Goal: Communication & Community: Answer question/provide support

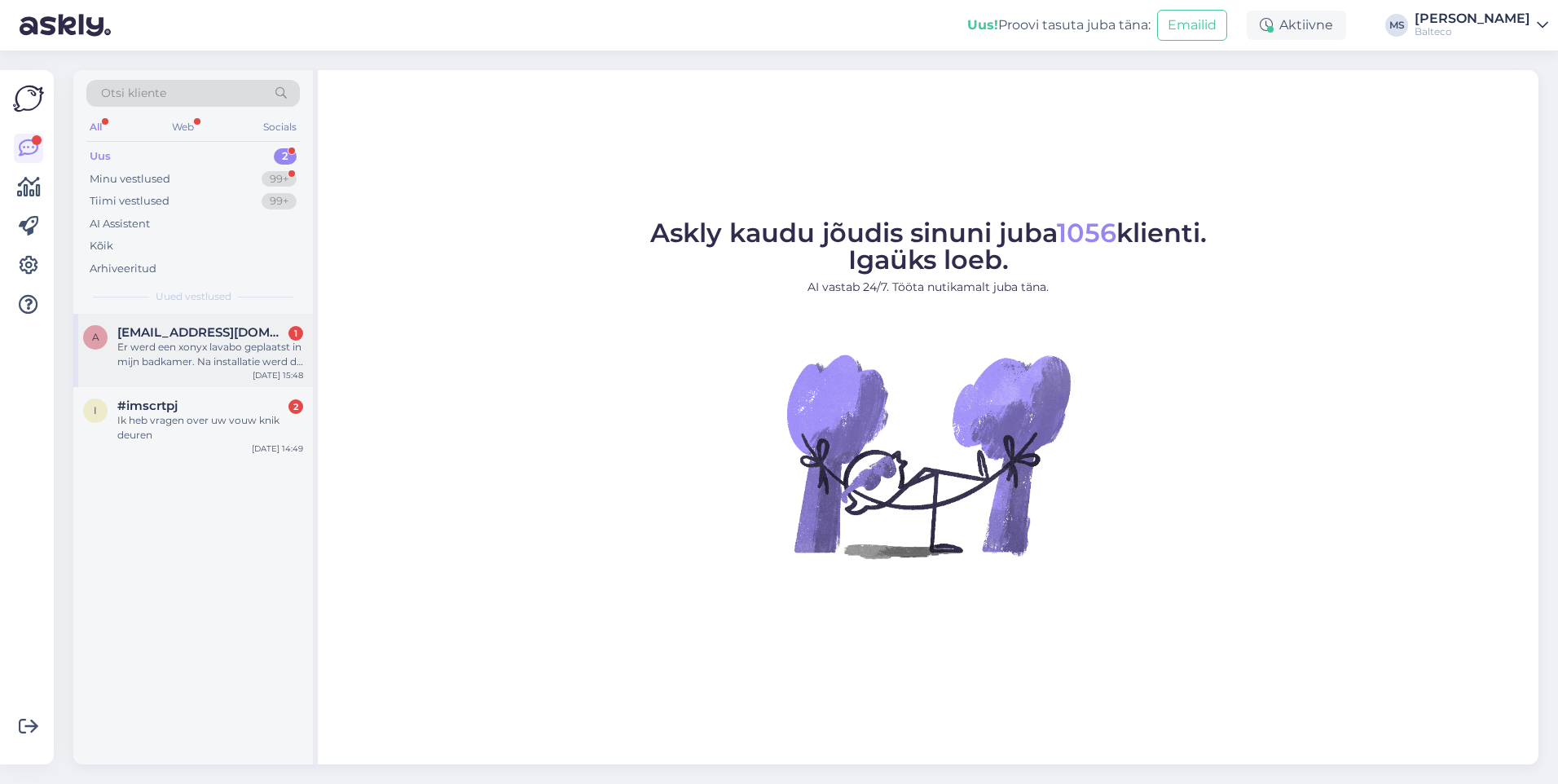
click at [200, 342] on div "Er werd een xonyx lavabo geplaatst in mijn badkamer. Na installatie werd de lav…" at bounding box center [210, 354] width 186 height 29
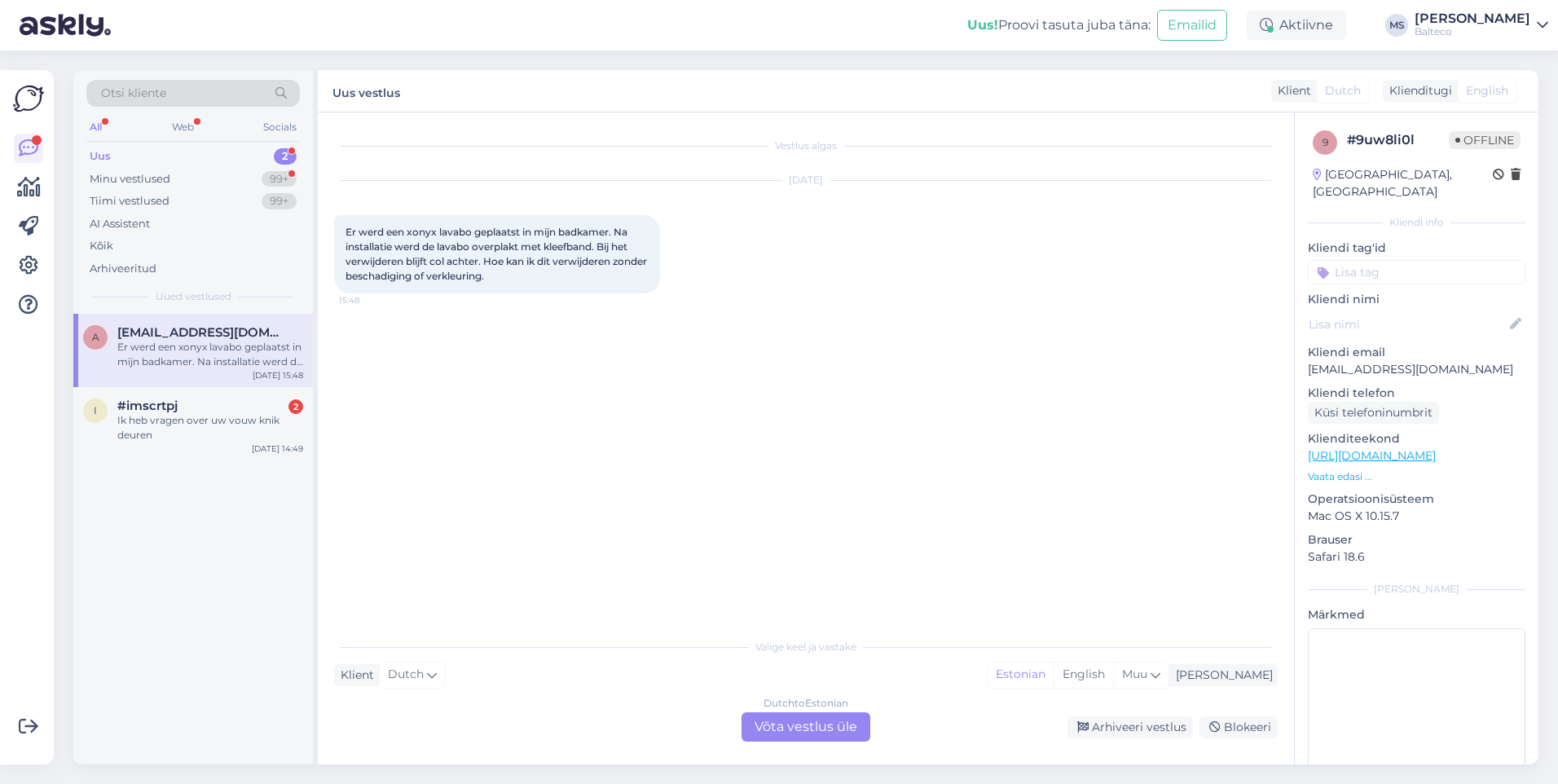
click at [815, 716] on div "Dutch to Estonian Võta vestlus üle" at bounding box center [806, 726] width 129 height 29
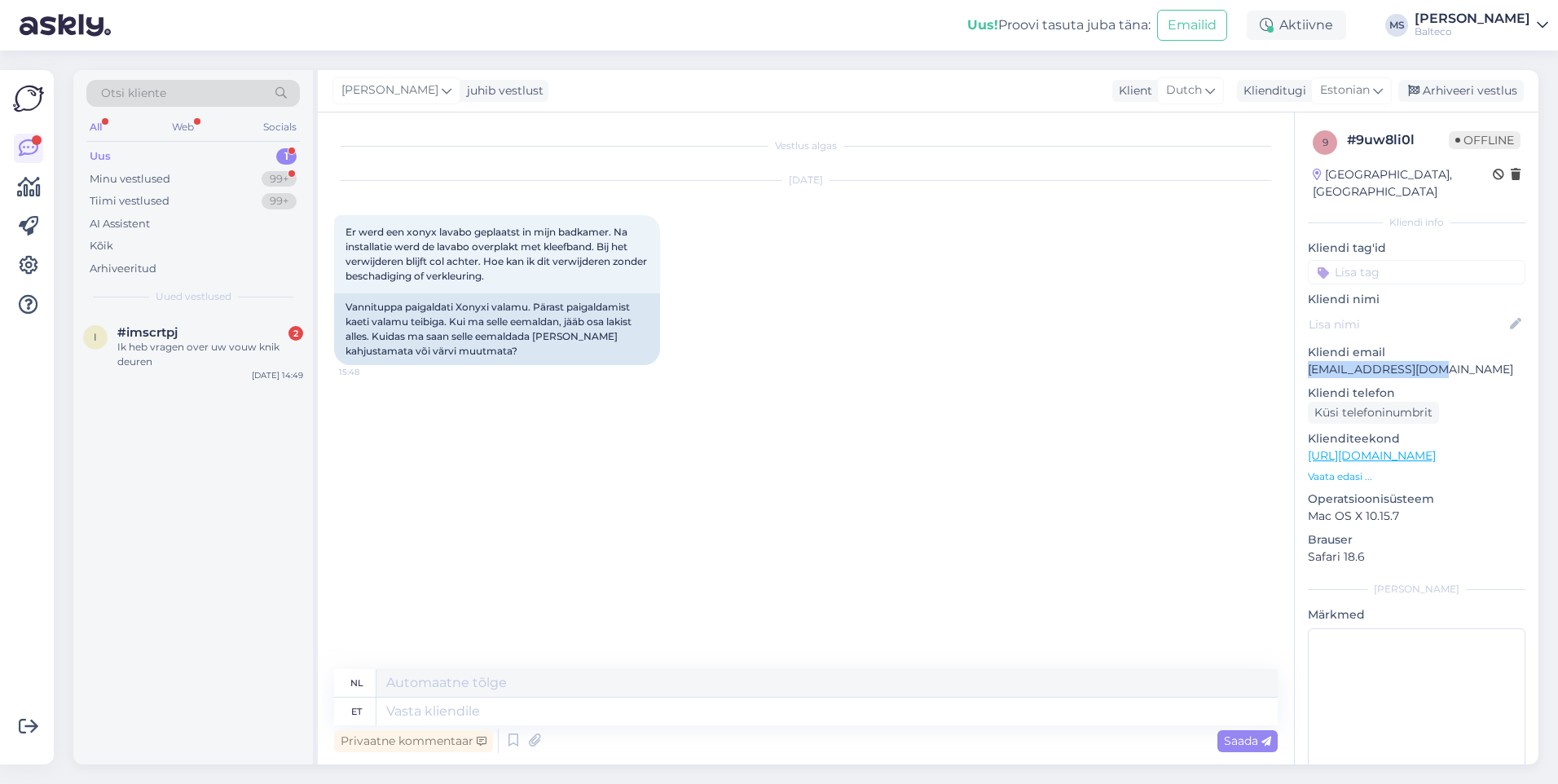
drag, startPoint x: 1452, startPoint y: 357, endPoint x: 1304, endPoint y: 359, distance: 148.0
click at [1304, 359] on div "9 # 9uw8li0l Offline [GEOGRAPHIC_DATA], [GEOGRAPHIC_DATA] Kliendi info Kliendi …" at bounding box center [1417, 456] width 244 height 687
copy p "[EMAIL_ADDRESS][DOMAIN_NAME]"
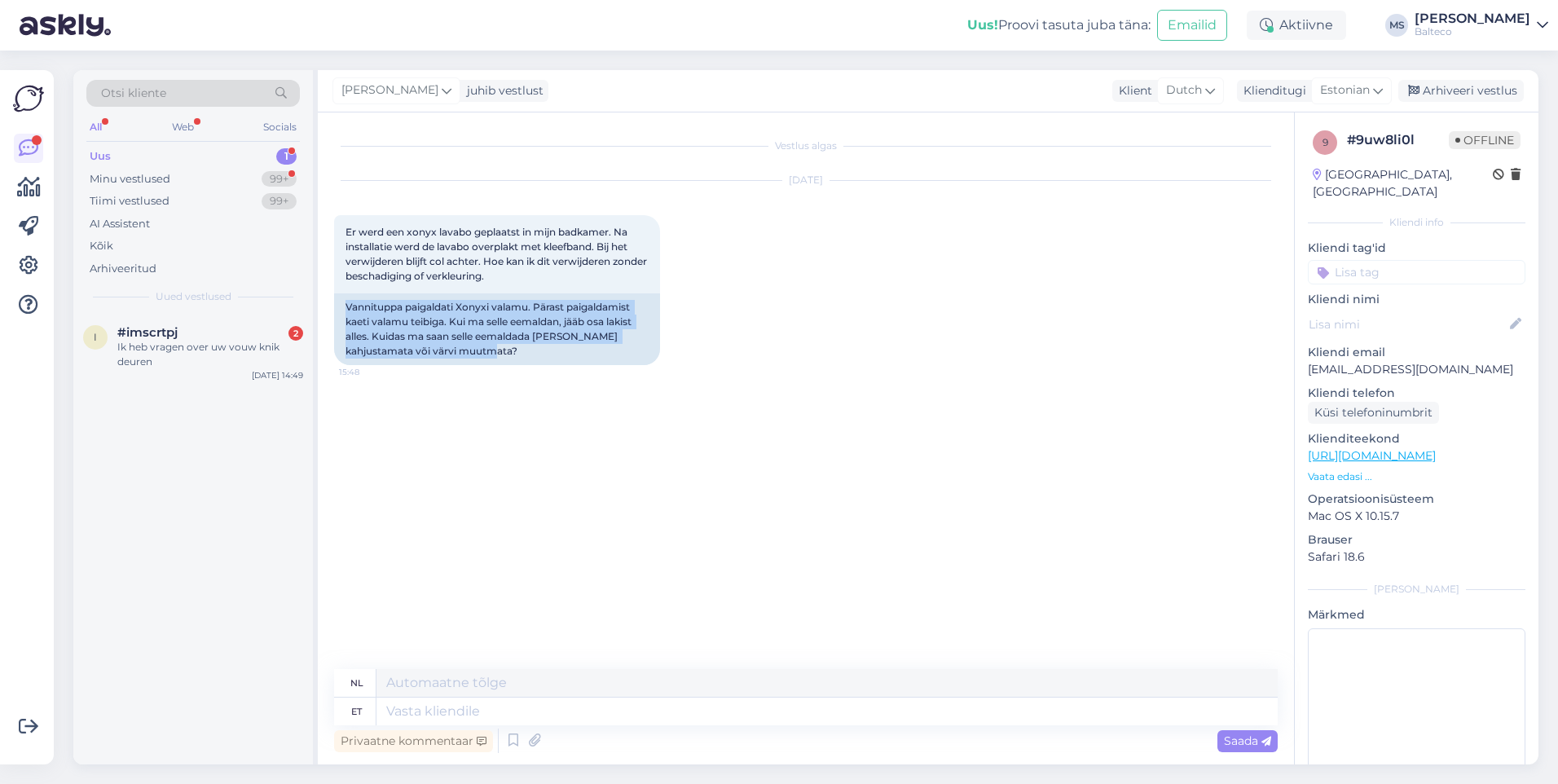
drag, startPoint x: 347, startPoint y: 304, endPoint x: 549, endPoint y: 376, distance: 214.4
click at [549, 376] on div "[DATE] Er werd een xonyx lavabo geplaatst in mijn badkamer. Na installatie werd…" at bounding box center [806, 273] width 943 height 220
click at [481, 710] on textarea at bounding box center [827, 711] width 902 height 28
type textarea "Tere!"
type textarea "Hallo!"
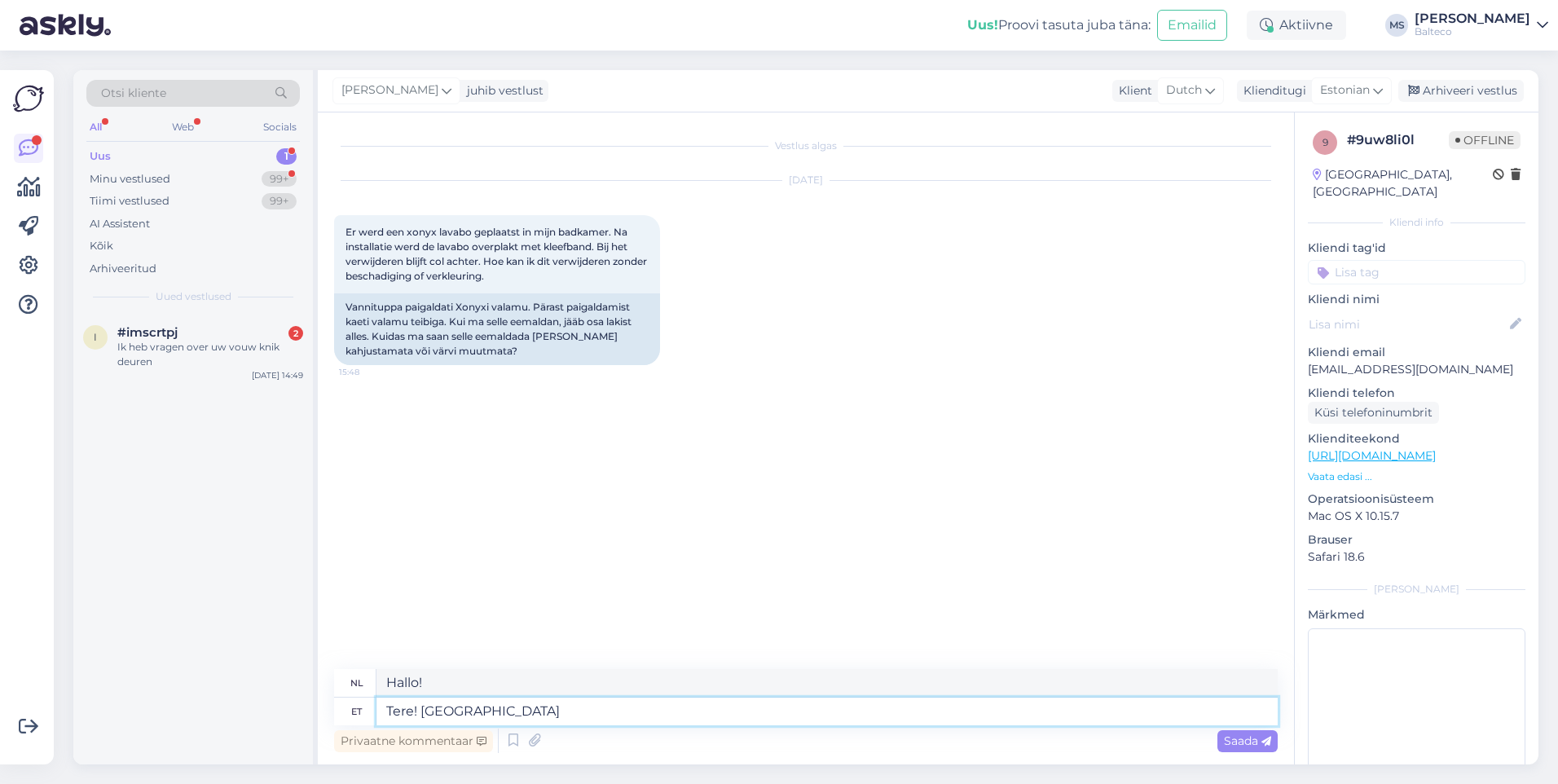
type textarea "Tere! [GEOGRAPHIC_DATA]"
type textarea "Hallo! Groetjes"
type textarea "Tere! Parim puhastusvahen"
type textarea "Hallo! Het beste schoonmaakgereedschap"
type textarea "Tere! Parim puhastusvahend on"
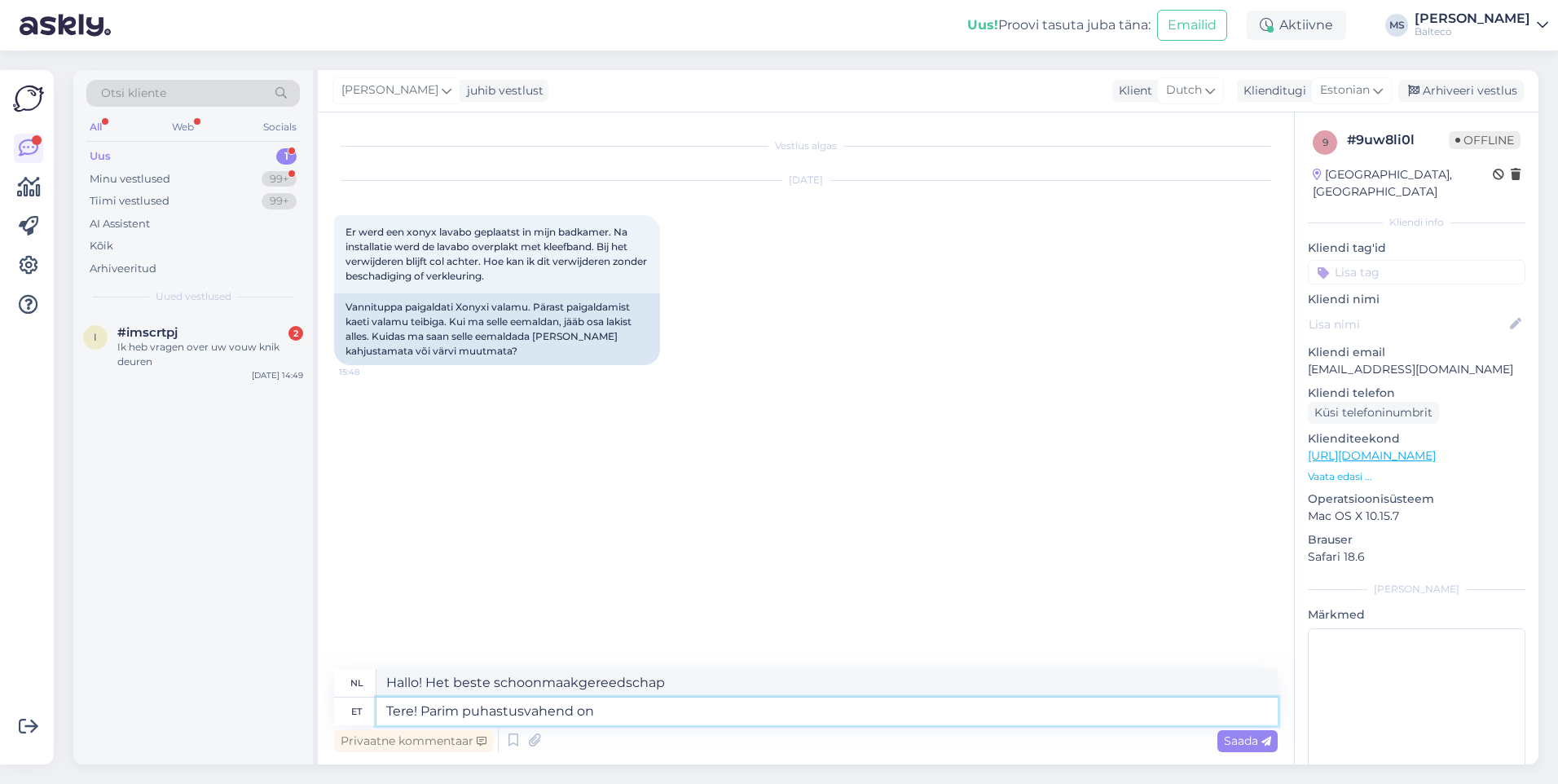
type textarea "Hallo! Beste schoonmaakproduct"
type textarea "Tere! Parim puhastusvahend on"
type textarea "Hallo! Het beste schoonmaakproduct is"
type textarea "Tere! Parim puhastusvahend on Xonyx sol"
type textarea "Hallo! Het beste schoonmaakproduct is Xonyx"
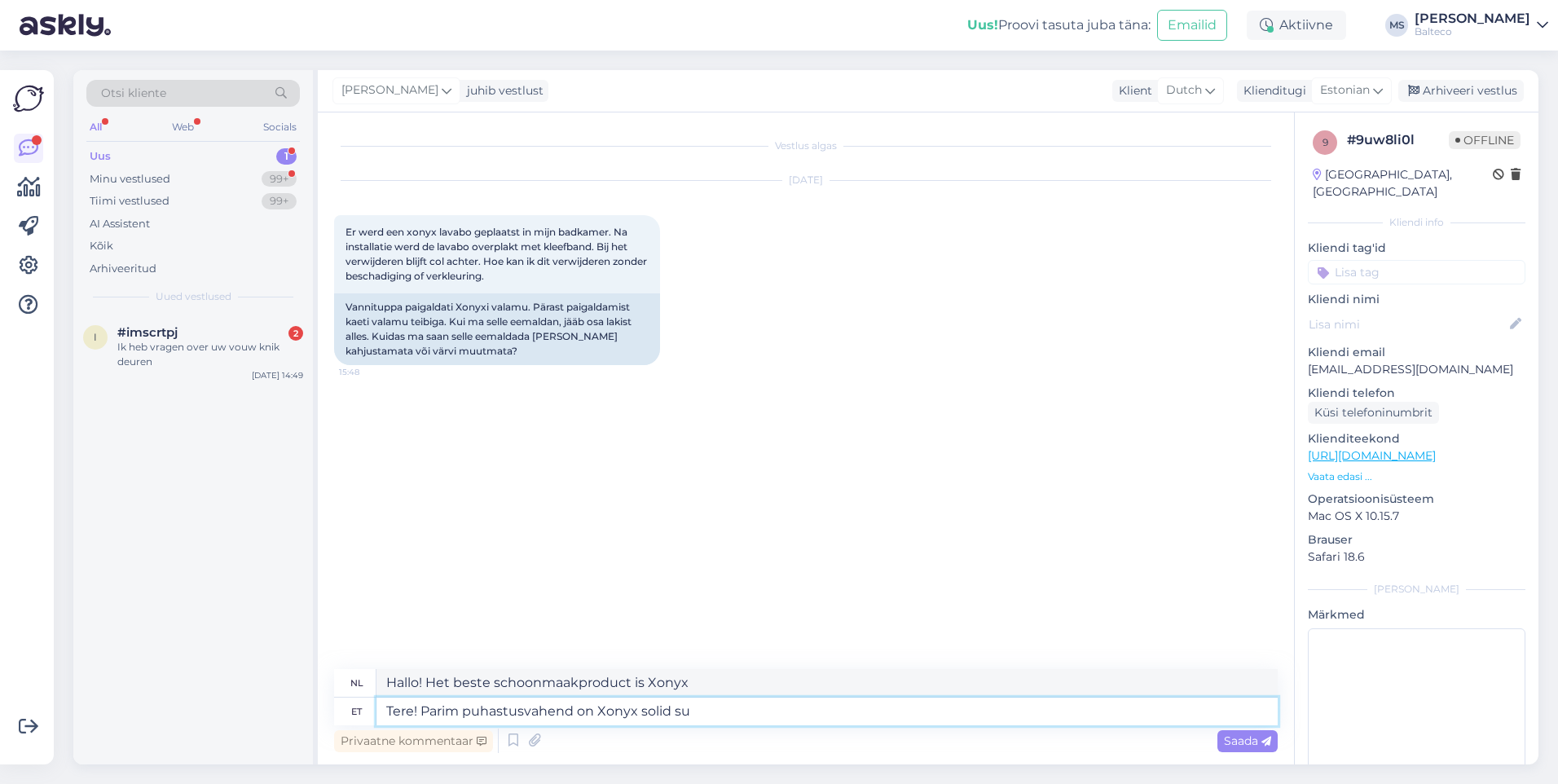
type textarea "Tere! Parim puhastusvahend on Xonyx solid sur"
type textarea "Hallo! Het beste schoonmaakmiddel is Xonyx solid"
type textarea "Tere! Parim puhastusvahend on Xonyx solid surface"
type textarea "Hallo! Het beste schoonmaakproduct is Xonyx solid surface"
type textarea "Tere! Parim puhastusvahend on Xonyx solid surface meie spe"
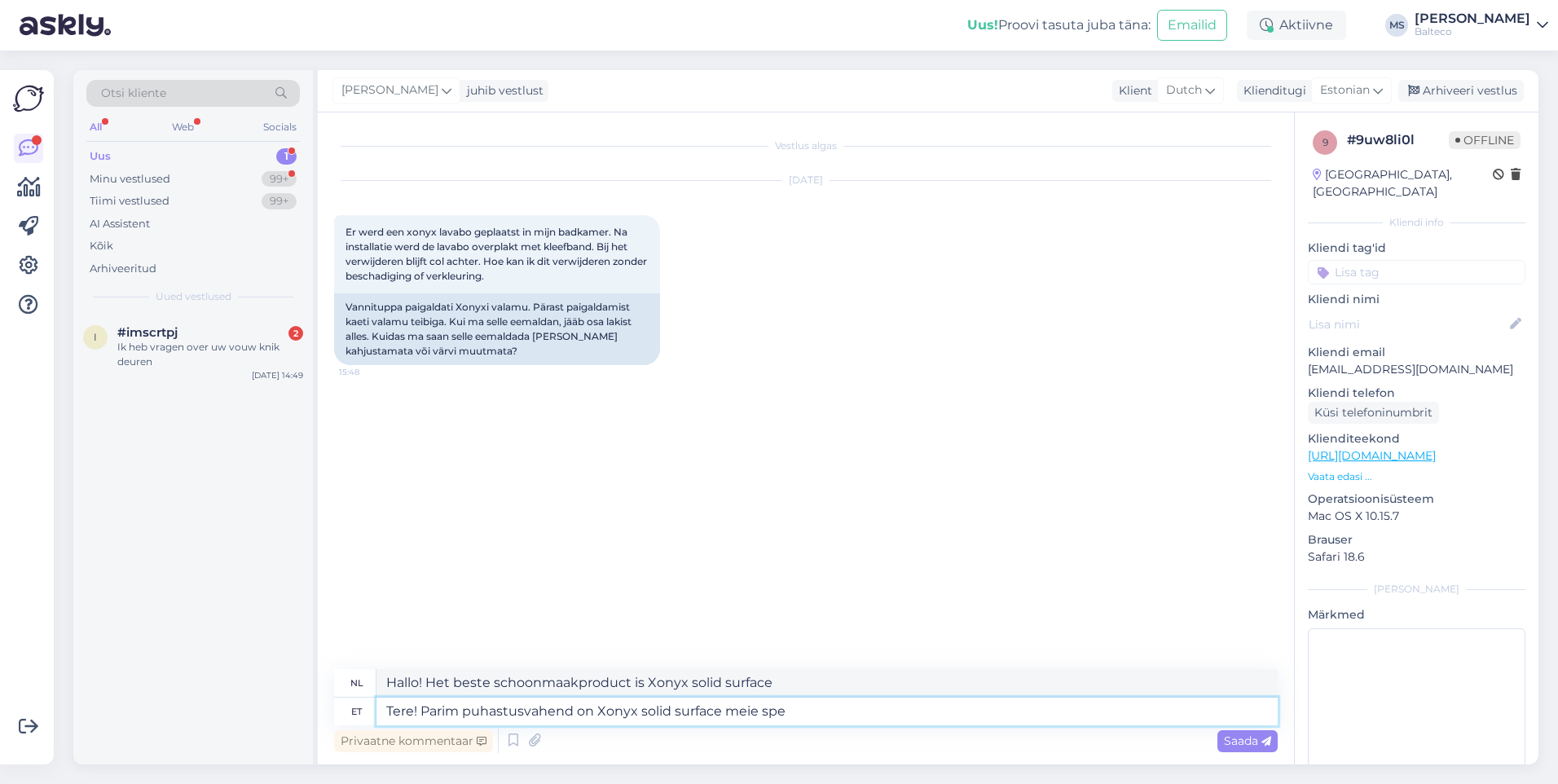
type textarea "Hallo! Het beste schoonmaakmiddel is Xonyx solid surface."
type textarea "Tere! Parim puhastusvahend on Xonyx solid surface meie spetsiaalne va"
type textarea "Hallo! Het beste schoonmaakmiddel is Xonyx solid surface, onze speciale"
type textarea "Tere! Parim puhastusvahend on Xonyx solid surface meie spetsiaalne vahend."
type textarea "Hallo! Het beste reinigingsmiddel is Xonyx solid surface, ons speciale product."
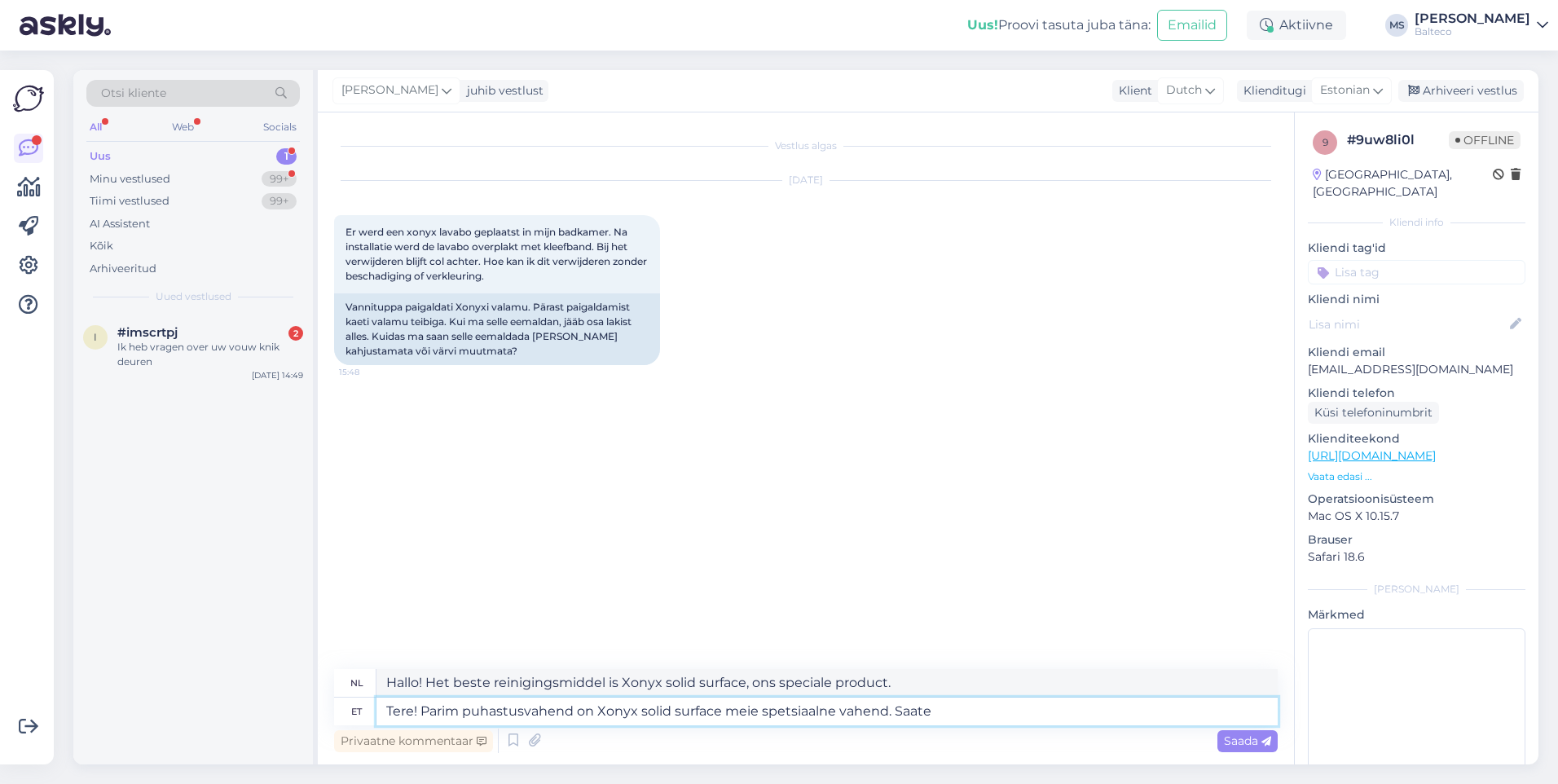
type textarea "Tere! Parim puhastusvahend on Xonyx solid surface meie spetsiaalne vahend. Saate"
type textarea "Hallo! Het beste reinigingsmiddel is Xonyx Solid Surface, ons speciale middel. …"
type textarea "Tere! Parim puhastusvahend on Xonyx solid surface meie spetsiaalne vahend. Saat…"
type textarea "Hallo! Het beste schoonmaakmiddel is Xonyx Solid Surface, ons speciale middel. …"
type textarea "Tere! Parim puhastusvahend on Xonyx solid surface meie spetsiaalne vahend. Saat…"
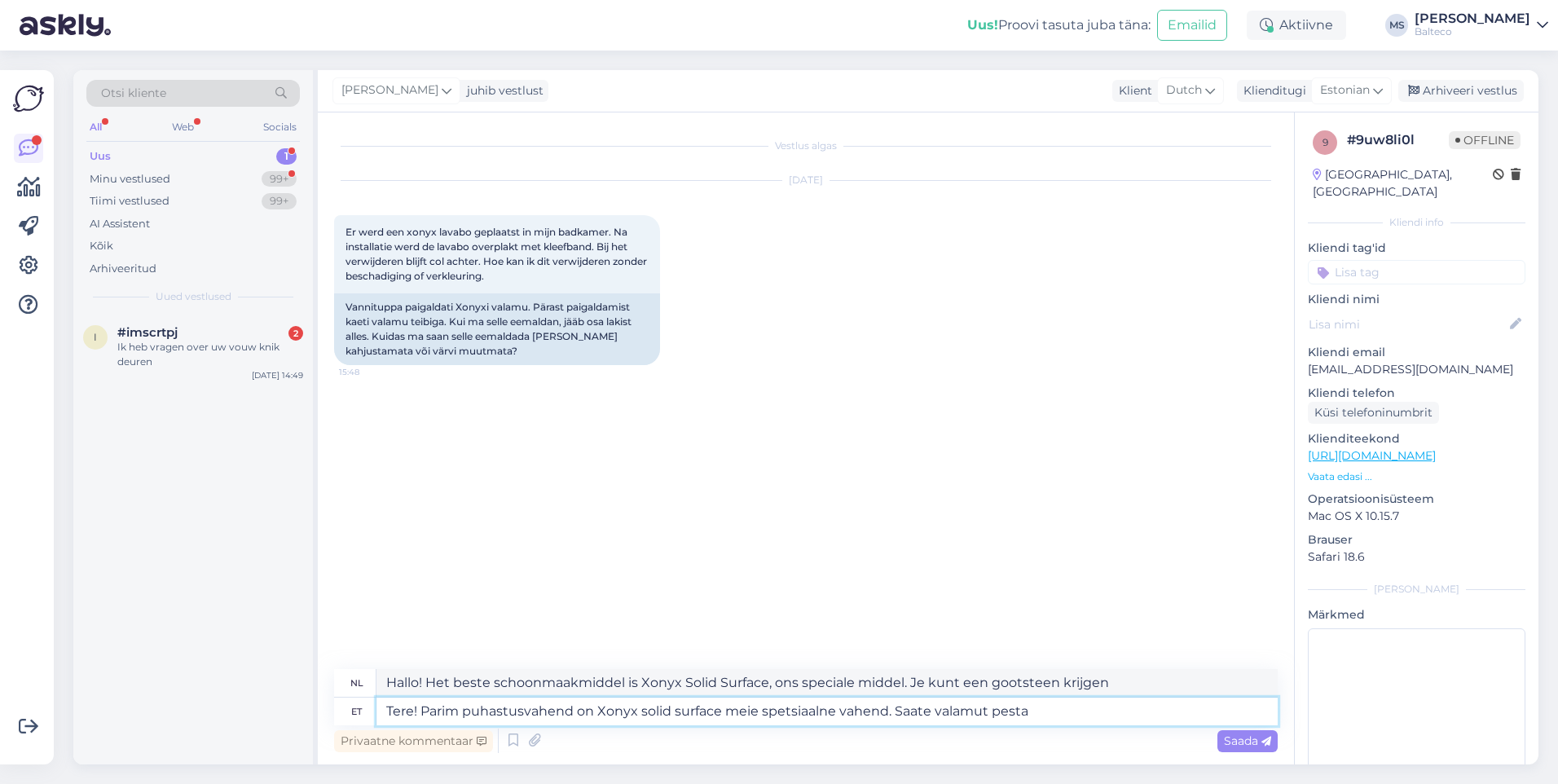
type textarea "Hallo! Het beste schoonmaakmiddel is Xonyx Solid Surface, ons speciale middel. …"
type textarea "Tere! Parim puhastusvahend on Xonyx solid surface meie spetsiaalne vahend. Saat…"
type textarea "Hallo! Het beste schoonmaakmiddel is Xonyx Solid Surface, ons speciale product.…"
type textarea "Tere! Parim puhastusvahend on Xonyx solid surface meie spetsiaalne vahend. Saat…"
type textarea "Hallo! Het beste schoonmaakmiddel is Xonyx Solid Surface, ons speciale product.…"
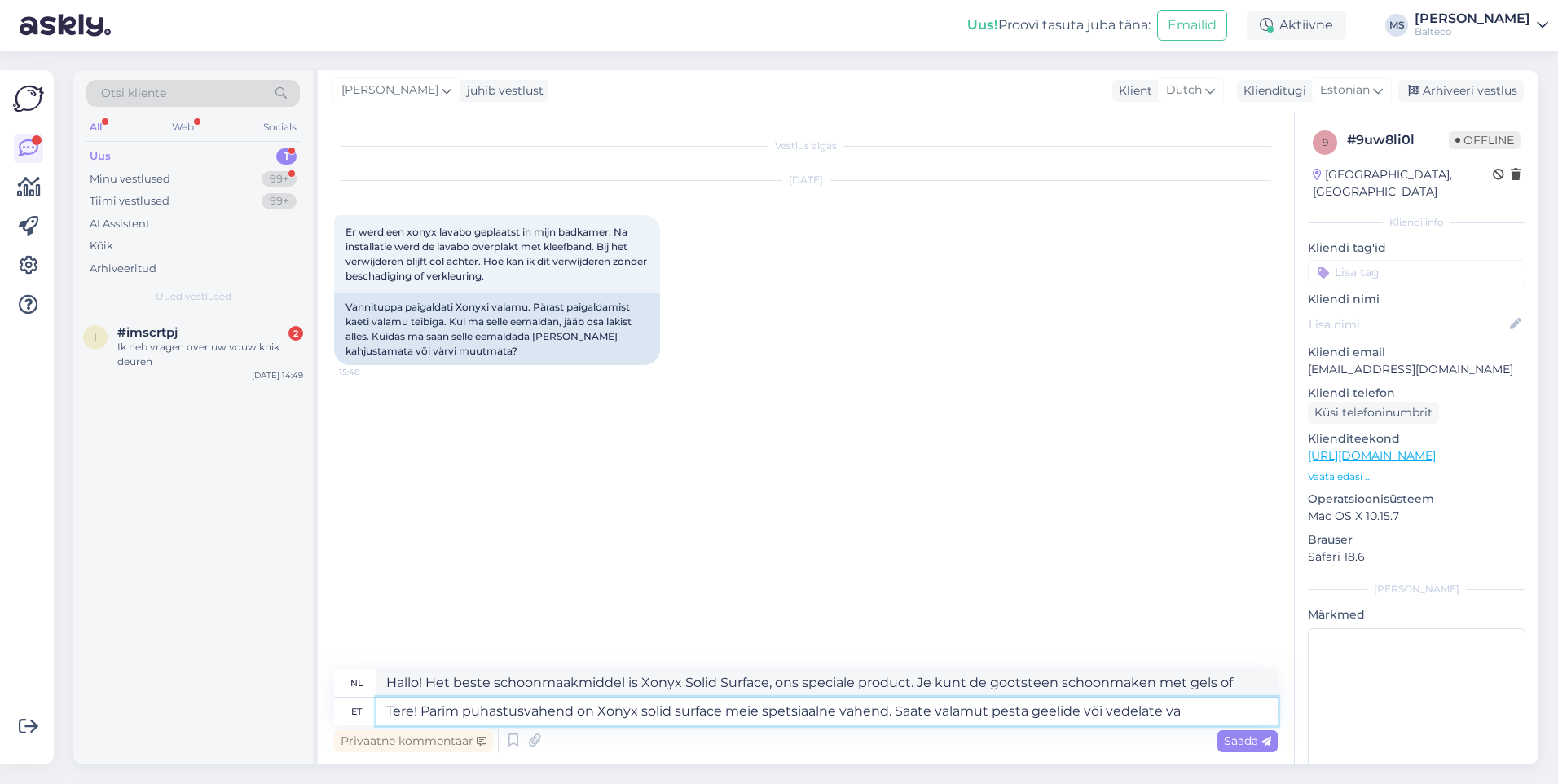
type textarea "Tere! Parim puhastusvahend on Xonyx solid surface meie spetsiaalne vahend. Saat…"
type textarea "Hallo! Het beste schoonmaakmiddel is Xonyx Solid Surface, ons speciale product.…"
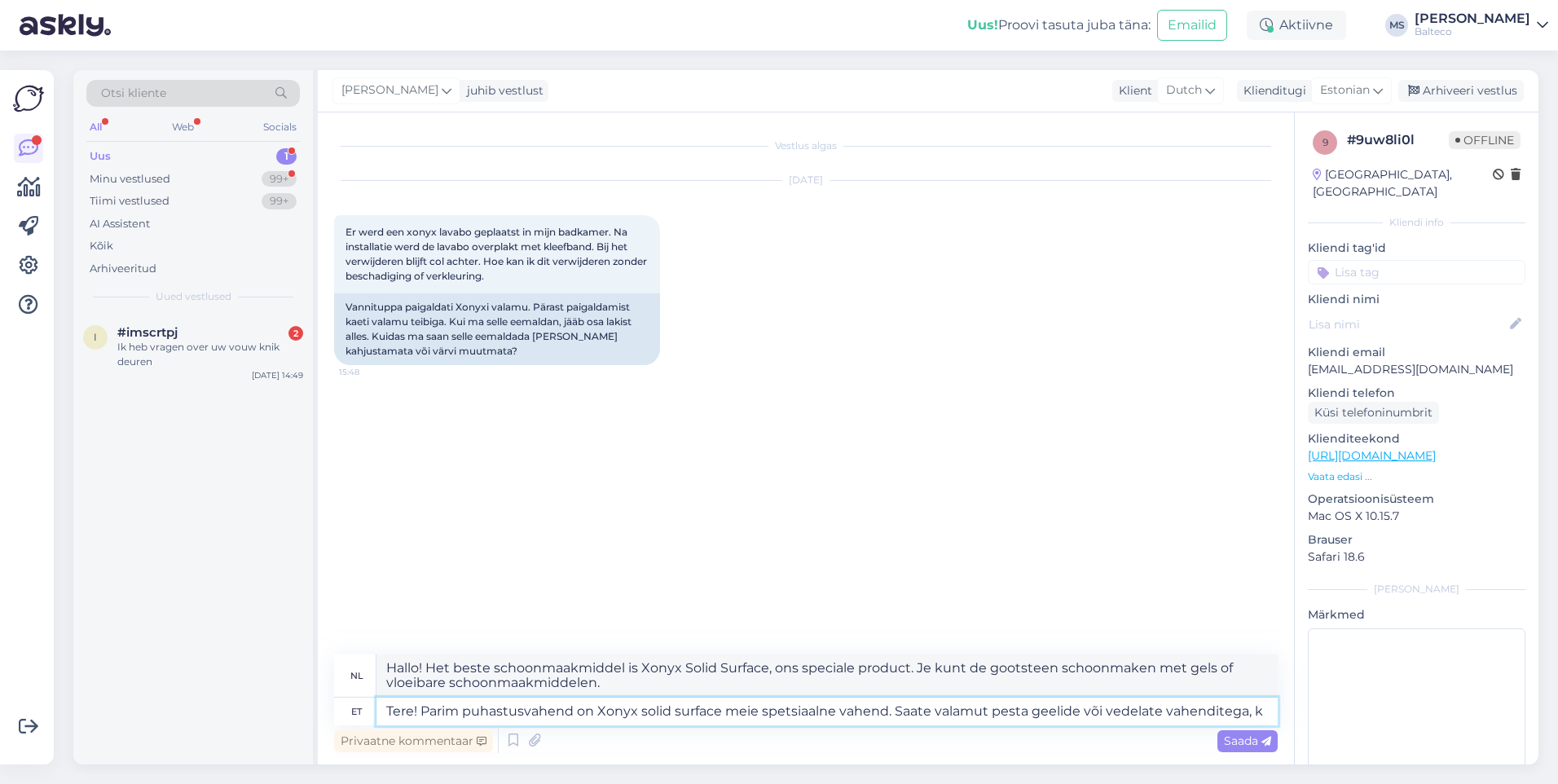
type textarea "Tere! Parim puhastusvahend on Xonyx solid surface meie spetsiaalne vahend. Saat…"
type textarea "Hallo! Het beste schoonmaakmiddel is Xonyx Solid Surface, ons speciale product.…"
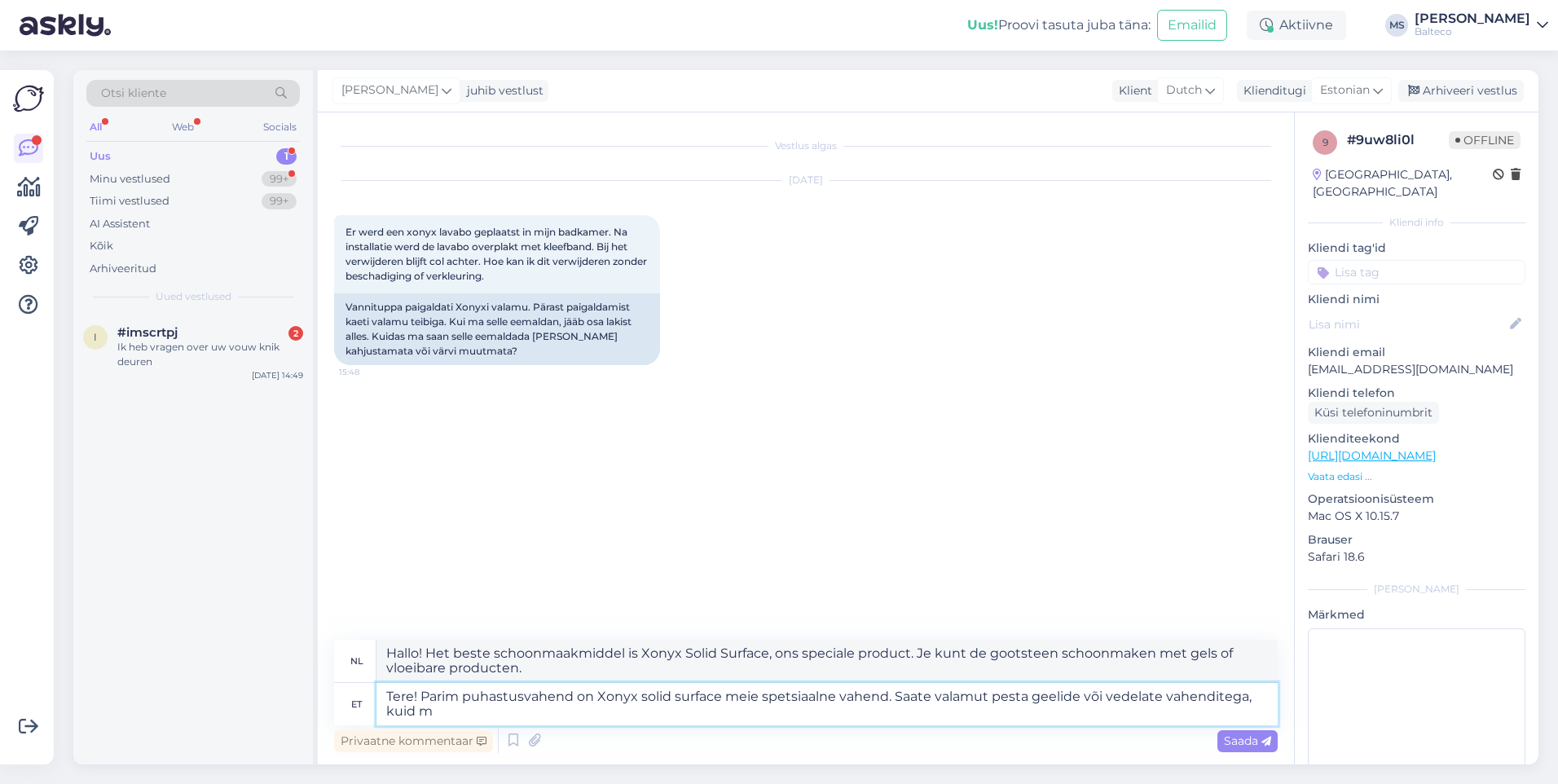
type textarea "Tere! Parim puhastusvahend on Xonyx solid surface meie spetsiaalne vahend. Saat…"
type textarea "Hallo! Het beste schoonmaakmiddel is Xonyx Solid Surface, ons speciale product.…"
type textarea "Tere! Parim puhastusvahend on Xonyx solid surface meie spetsiaalne vahend. Saat…"
type textarea "Hallo! Het beste schoonmaakmiddel is Xonyx Solid Surface, ons speciale schoonma…"
type textarea "Tere! Parim puhastusvahend on Xonyx solid surface meie spetsiaalne vahend. Saat…"
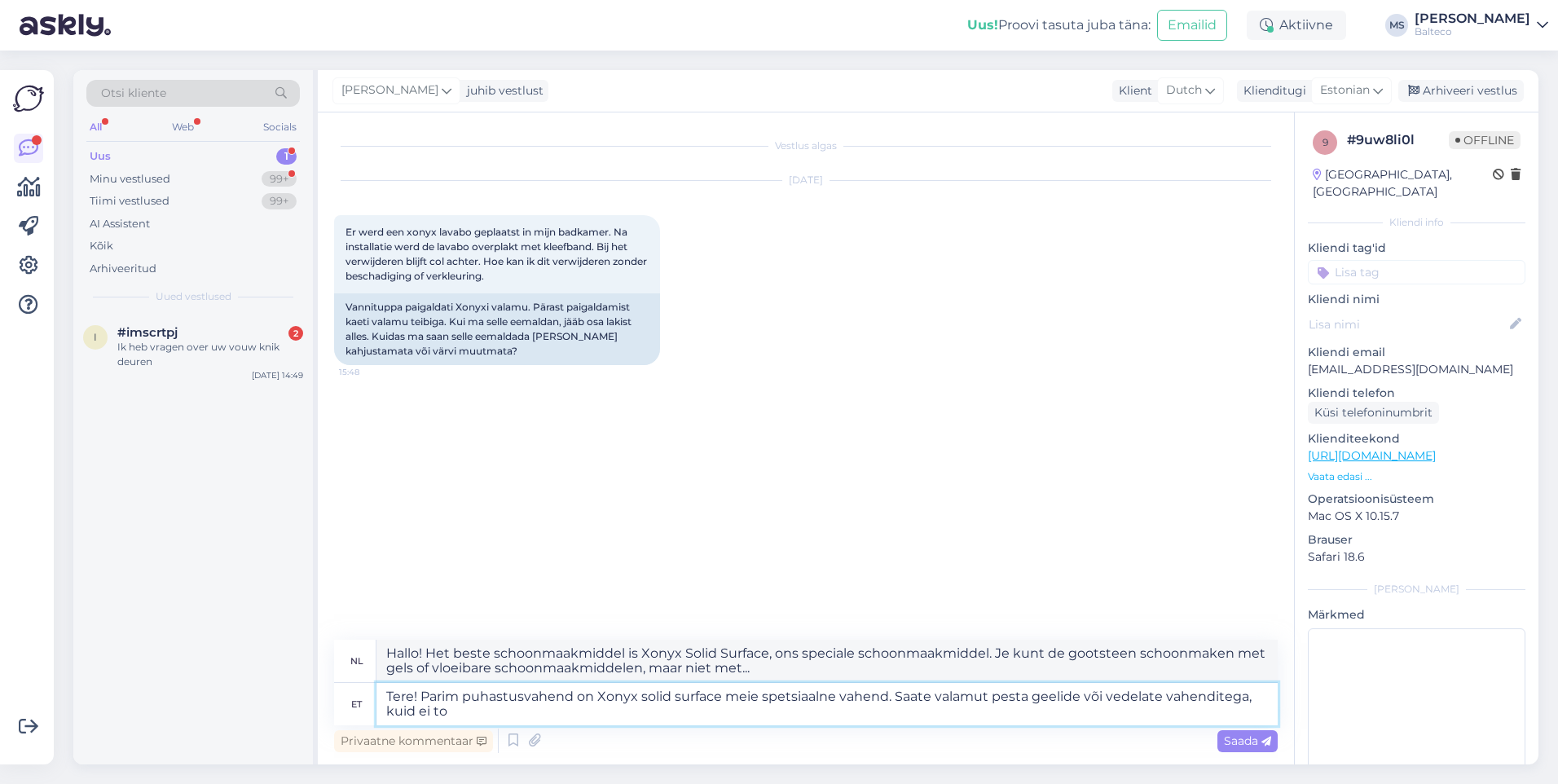
type textarea "Hallo! Het beste schoonmaakmiddel is ons speciale product Xonyx solid surface. …"
type textarea "Tere! Parim puhastusvahend on Xonyx solid surface meie spetsiaalne vahend. Saat…"
type textarea "Hallo! Het beste schoonmaakmiddel is ons speciale product Xonyx solid surface. …"
type textarea "Tere! Parim puhastusvahend on Xonyx solid surface meie spetsiaalne vahend. Saat…"
type textarea "Hallo! Het beste schoonmaakmiddel is ons speciale product Xonyx solid surface. …"
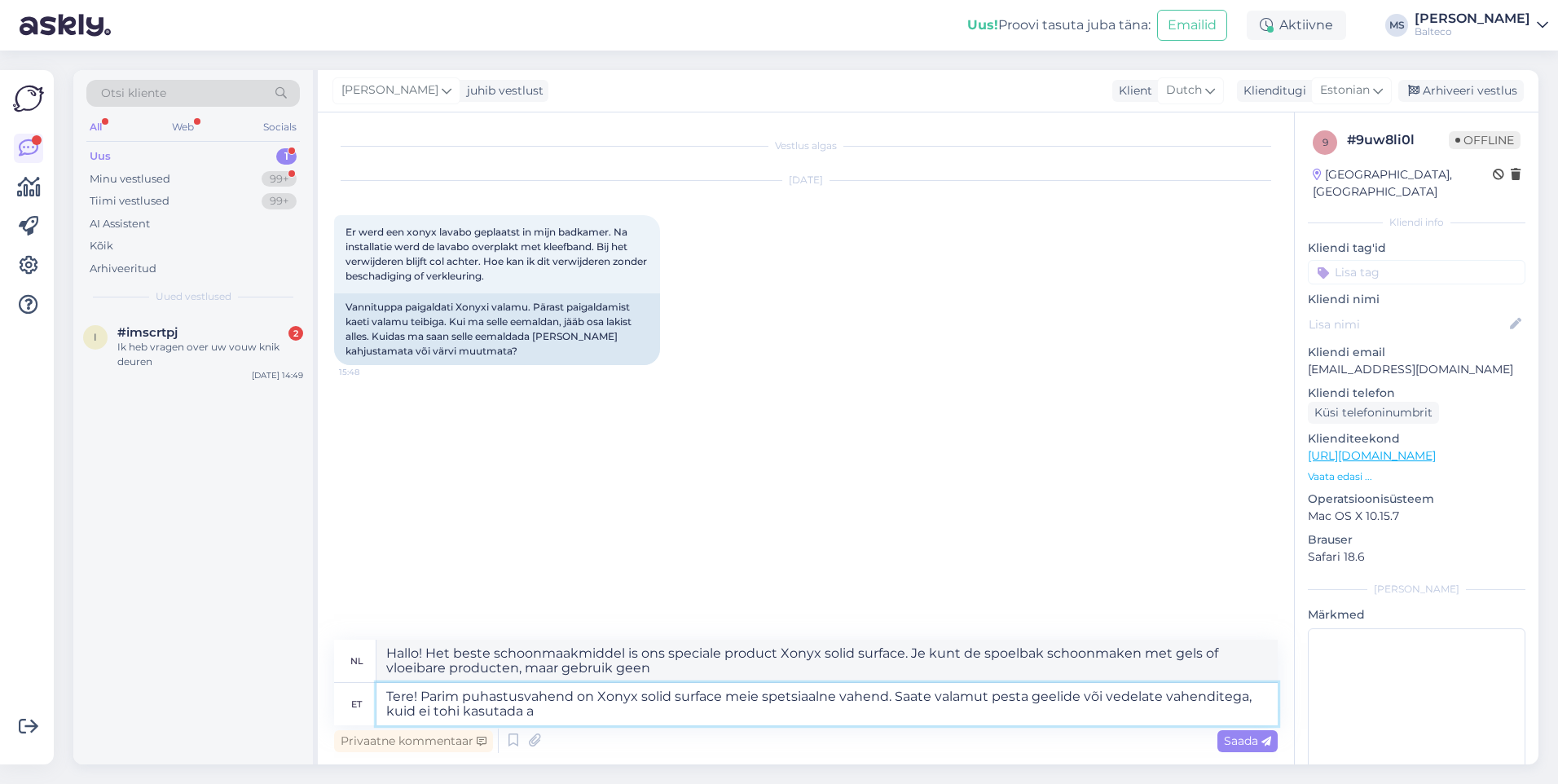
type textarea "Tere! Parim puhastusvahend on Xonyx solid surface meie spetsiaalne vahend. Saat…"
type textarea "Hallo! Het beste schoonmaakmiddel is ons speciale product Xonyx solid surface. …"
type textarea "Tere! Parim puhastusvahend on Xonyx solid surface meie spetsiaalne vahend. Saat…"
type textarea "Hallo! Het beste schoonmaakmiddel is ons speciale product Xonyx solid surface. …"
type textarea "Tere! Parim puhastusvahend on Xonyx solid surface meie spetsiaalne vahend. Saat…"
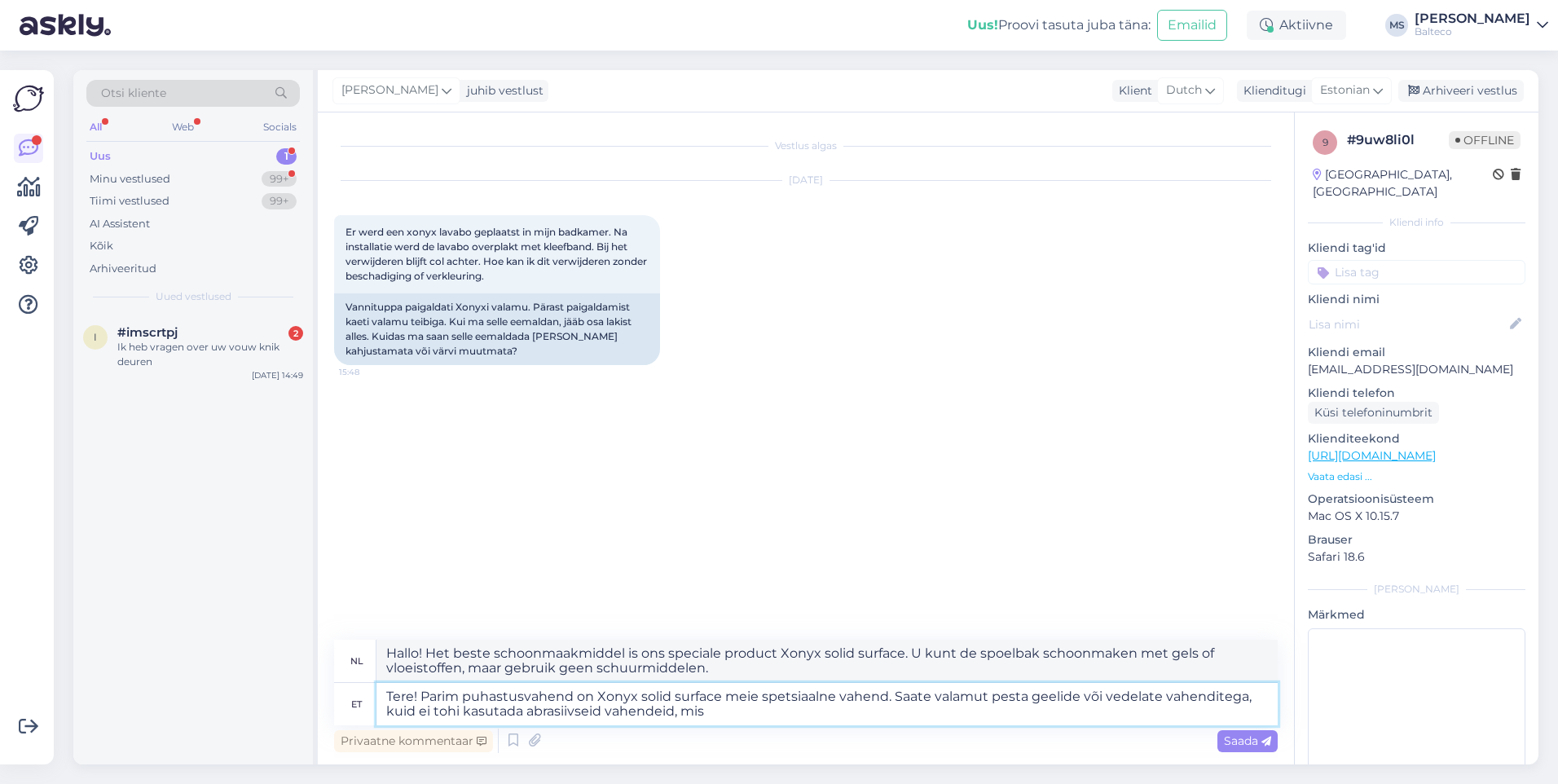
type textarea "Hallo! Het beste schoonmaakmiddel is ons speciale product Xonyx solid surface. …"
type textarea "Tere! Parim puhastusvahend on Xonyx solid surface meie spetsiaalne vahend. Saat…"
type textarea "Hallo! Het beste schoonmaakmiddel is ons speciale product Xonyx solid surface. …"
type textarea "Tere! Parim puhastusvahend on Xonyx solid surface meie spetsiaalne vahend. Saat…"
type textarea "Hallo! Het beste schoonmaakmiddel is ons speciale product Xonyx solid surface. …"
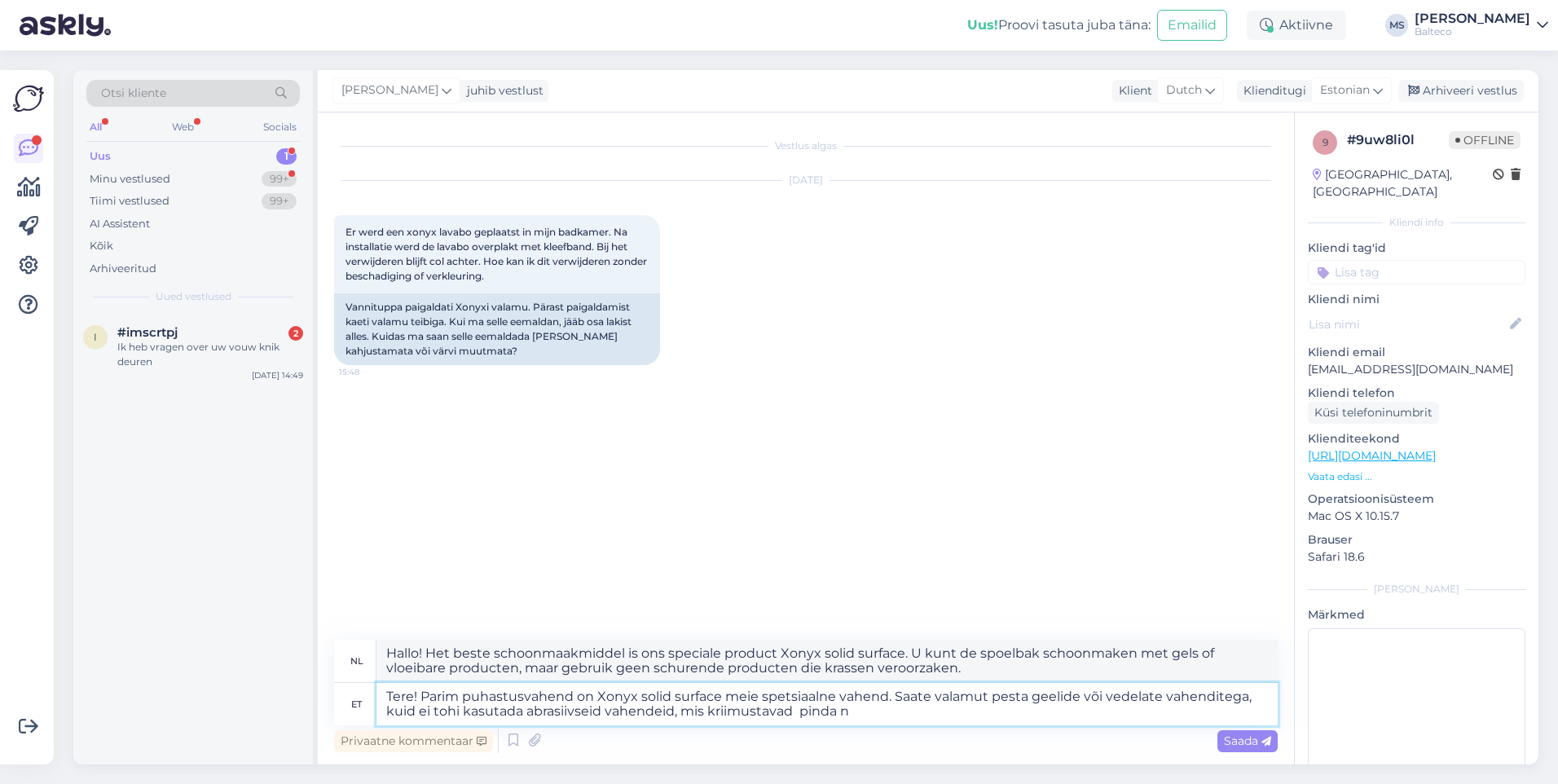
type textarea "Tere! Parim puhastusvahend on Xonyx solid surface meie spetsiaalne vahend. Saat…"
type textarea "Hallo! Het beste reinigingsmiddel is ons speciale product Xonyx solid surface. …"
type textarea "Tere! Parim puhastusvahend on Xonyx solid surface meie spetsiaalne vahend. Saat…"
type textarea "Hallo! Het beste reinigingsmiddel is ons speciale product Xonyx solid surface. …"
type textarea "Tere! Parim puhastusvahend on Xonyx solid surface meie spetsiaalne vahend. Saat…"
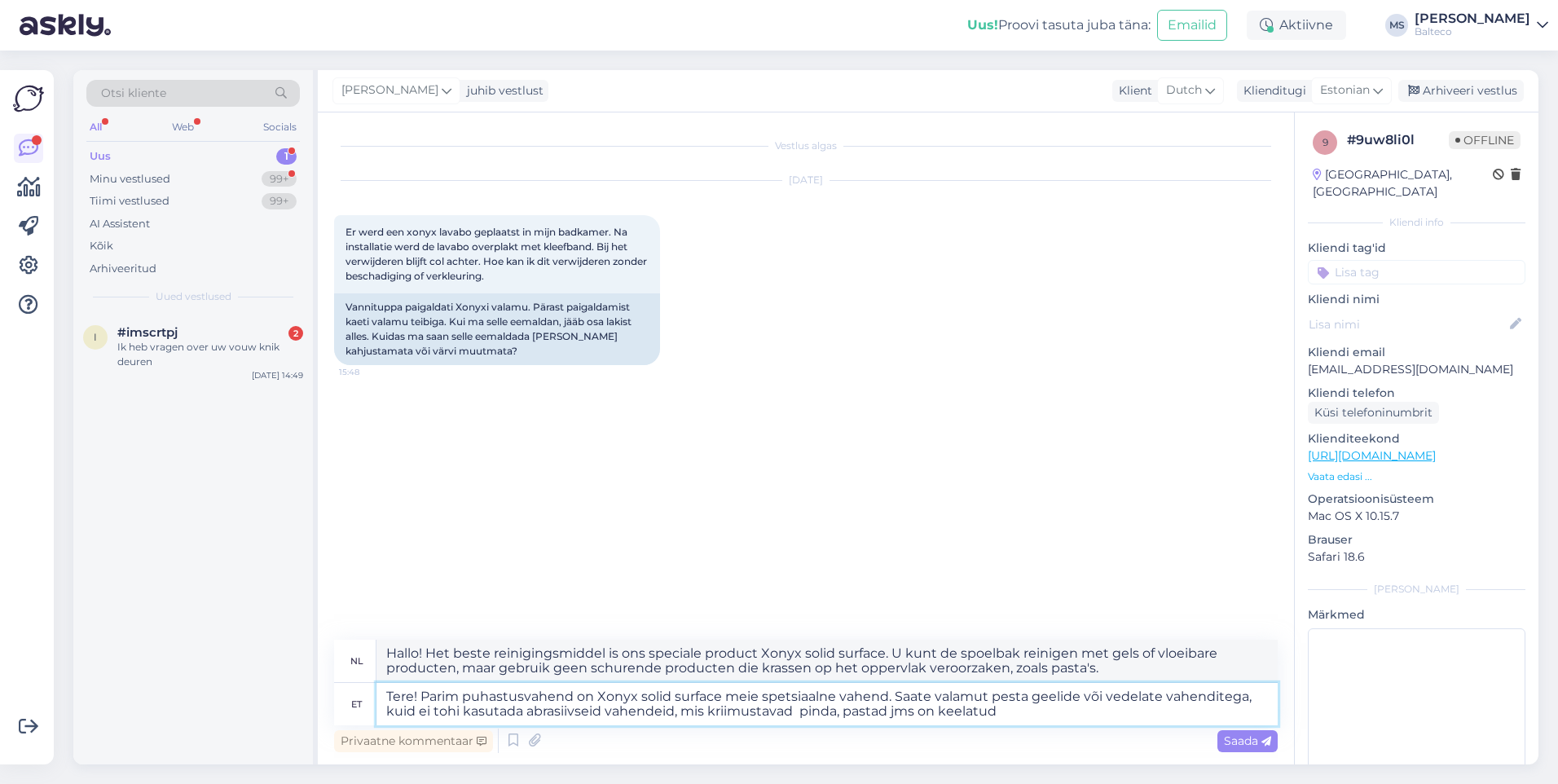
type textarea "Hallo! Het beste schoonmaakmiddel is ons speciale product Xonyx solid surface. …"
type textarea "Tere! Parim puhastusvahend on Xonyx solid surface meie spetsiaalne vahend. Saat…"
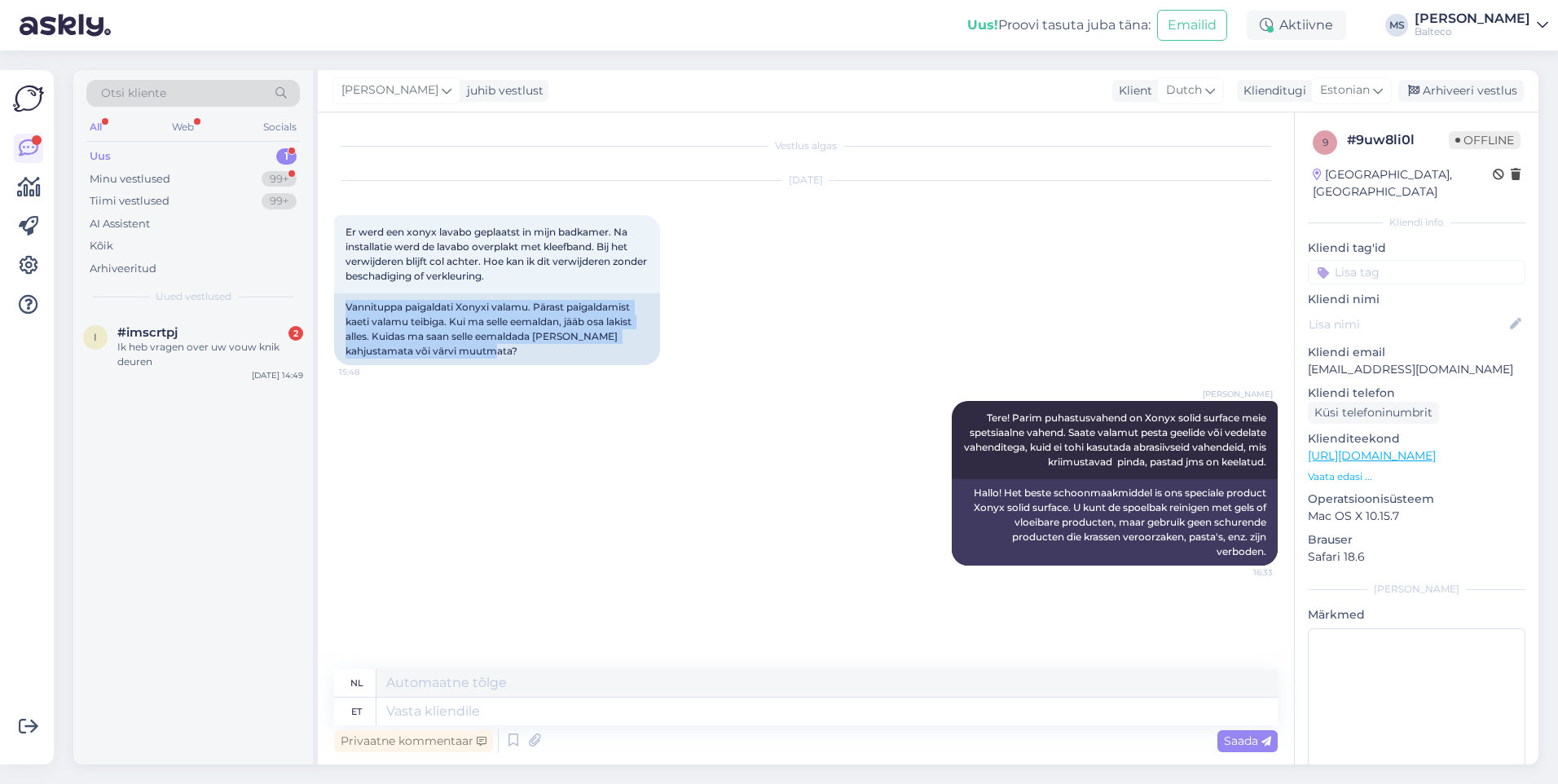
drag, startPoint x: 347, startPoint y: 306, endPoint x: 551, endPoint y: 367, distance: 212.9
click at [551, 367] on div "[DATE] Er werd een xonyx lavabo geplaatst in mijn badkamer. Na installatie werd…" at bounding box center [806, 273] width 943 height 220
copy div "Vannituppa paigaldati Xonyxi valamu. Pärast paigaldamist kaeti valamu teibiga. …"
click at [144, 338] on span "#imscrtpj" at bounding box center [148, 333] width 60 height 15
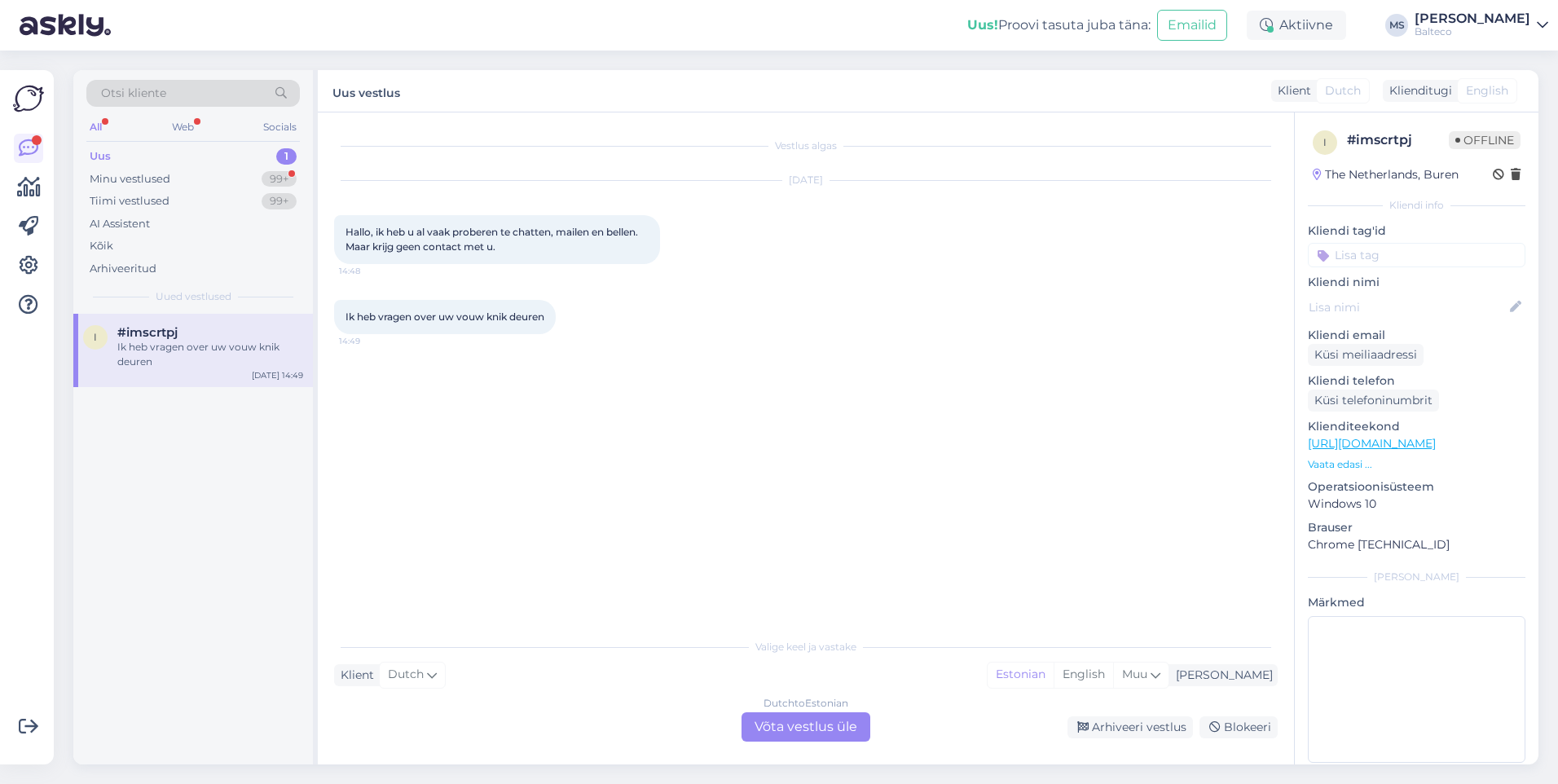
click at [806, 721] on div "Dutch to Estonian Võta vestlus üle" at bounding box center [806, 726] width 129 height 29
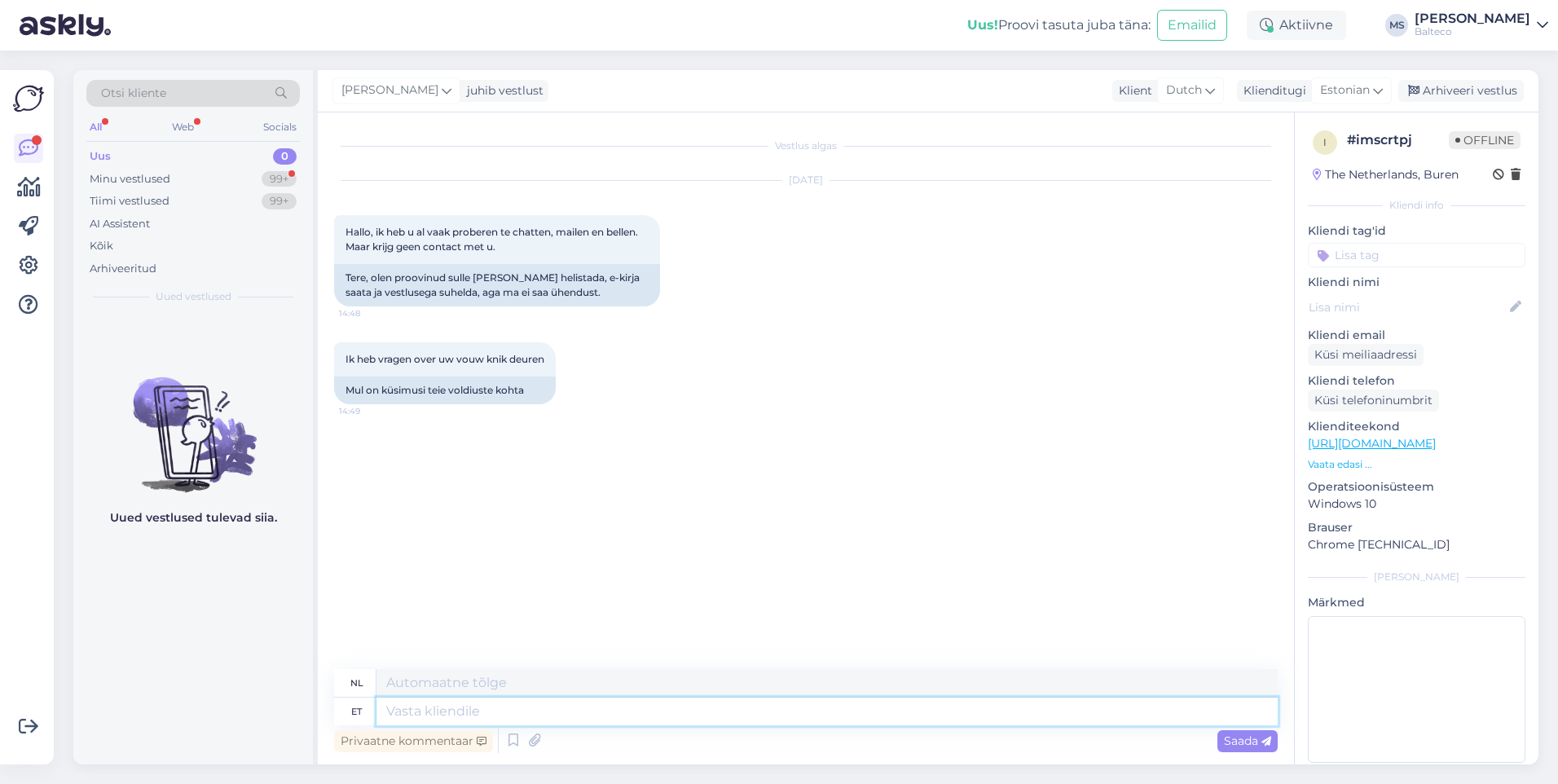
click at [501, 720] on textarea at bounding box center [827, 711] width 902 height 28
type textarea "Tere!"
type textarea "Hallo!"
type textarea "Tere!"
click at [1257, 740] on span "Saada" at bounding box center [1247, 741] width 48 height 15
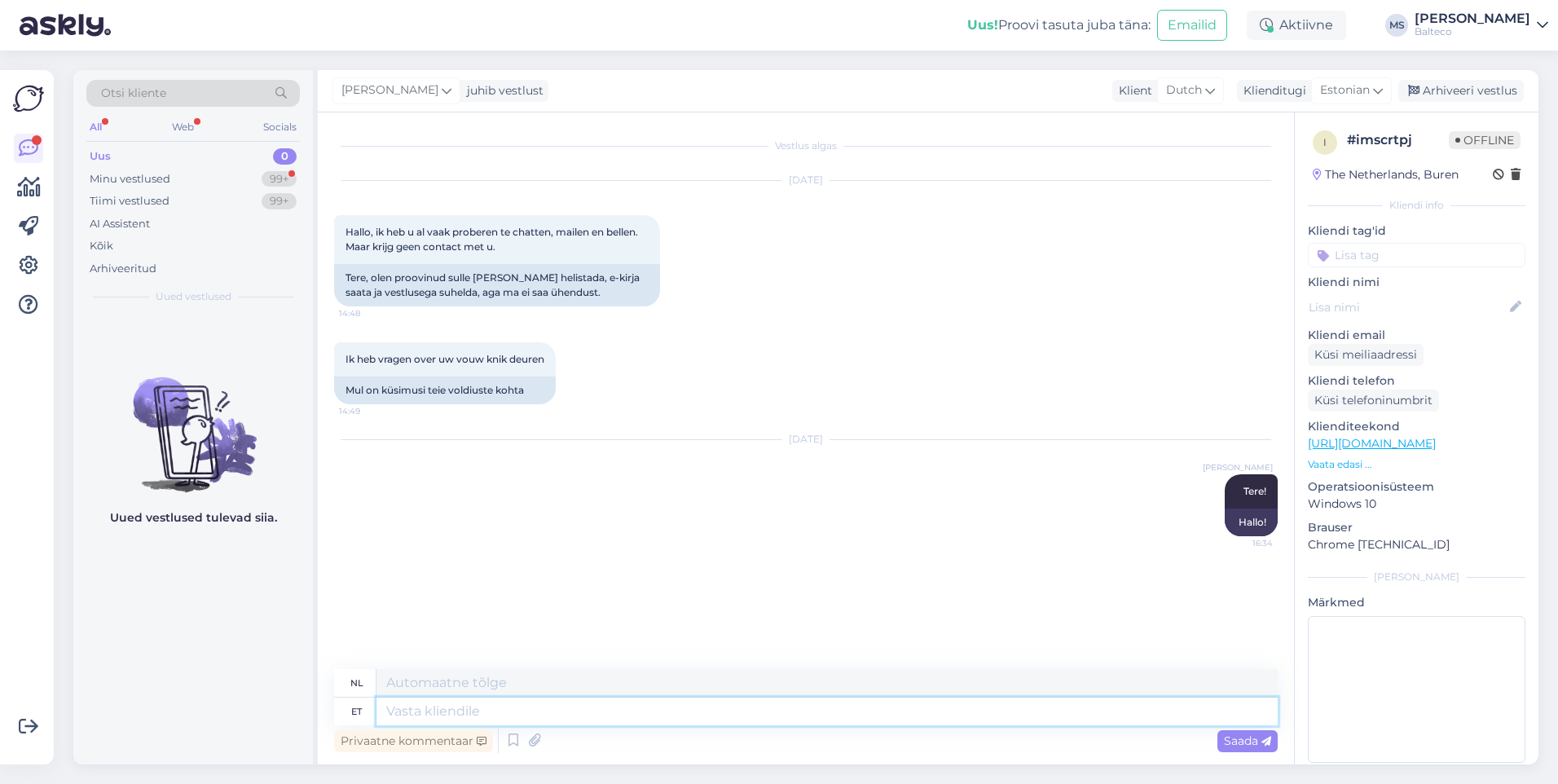
click at [497, 721] on textarea at bounding box center [827, 711] width 902 height 28
type textarea "Me"
type textarea "M"
type textarea "Meilpole"
type textarea "Die hebben we niet."
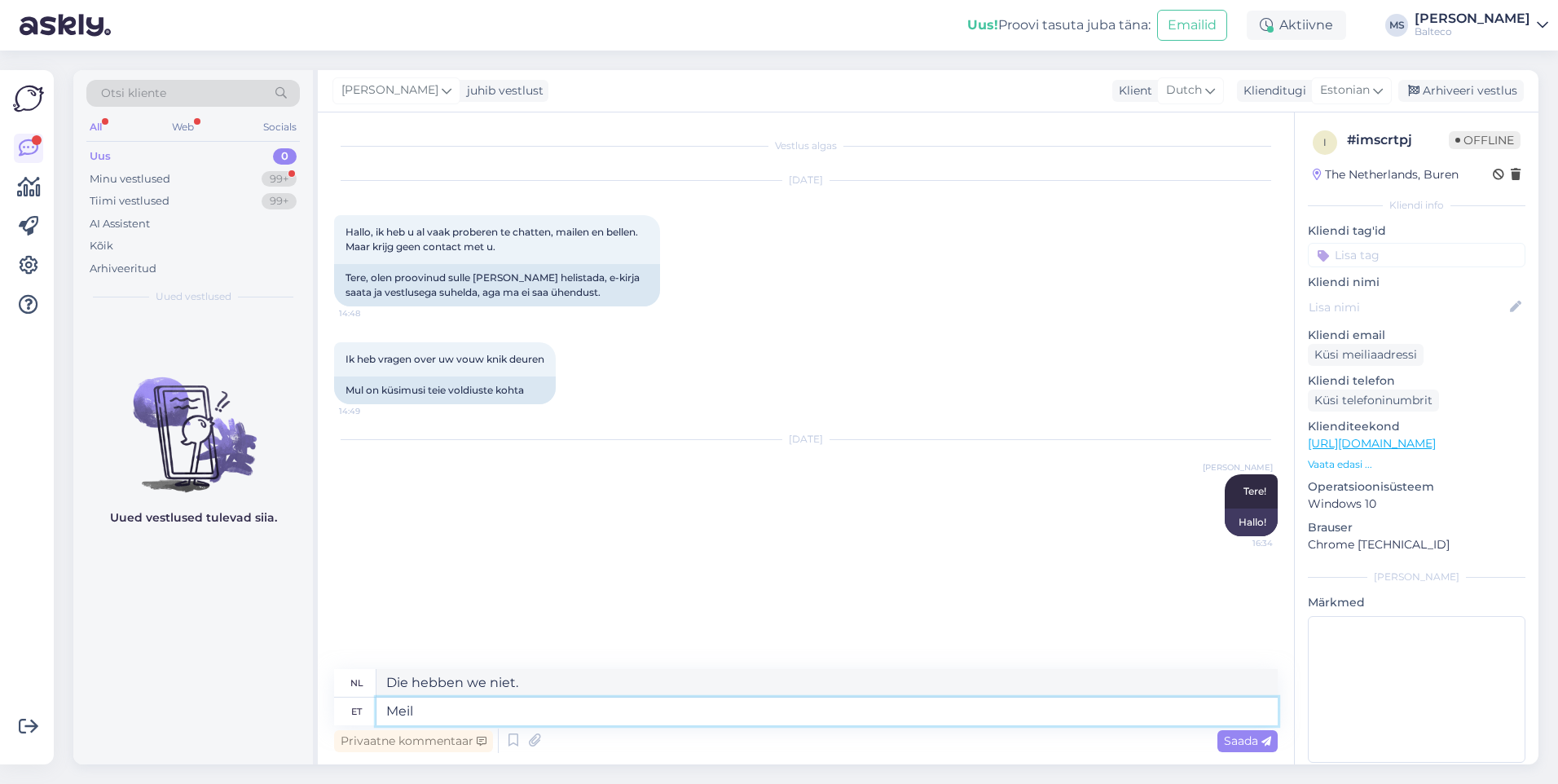
type textarea "Meil"
type textarea "Wij"
type textarea "Meil pole jä"
type textarea "Wij hebben niet"
type textarea "Meil pole j"
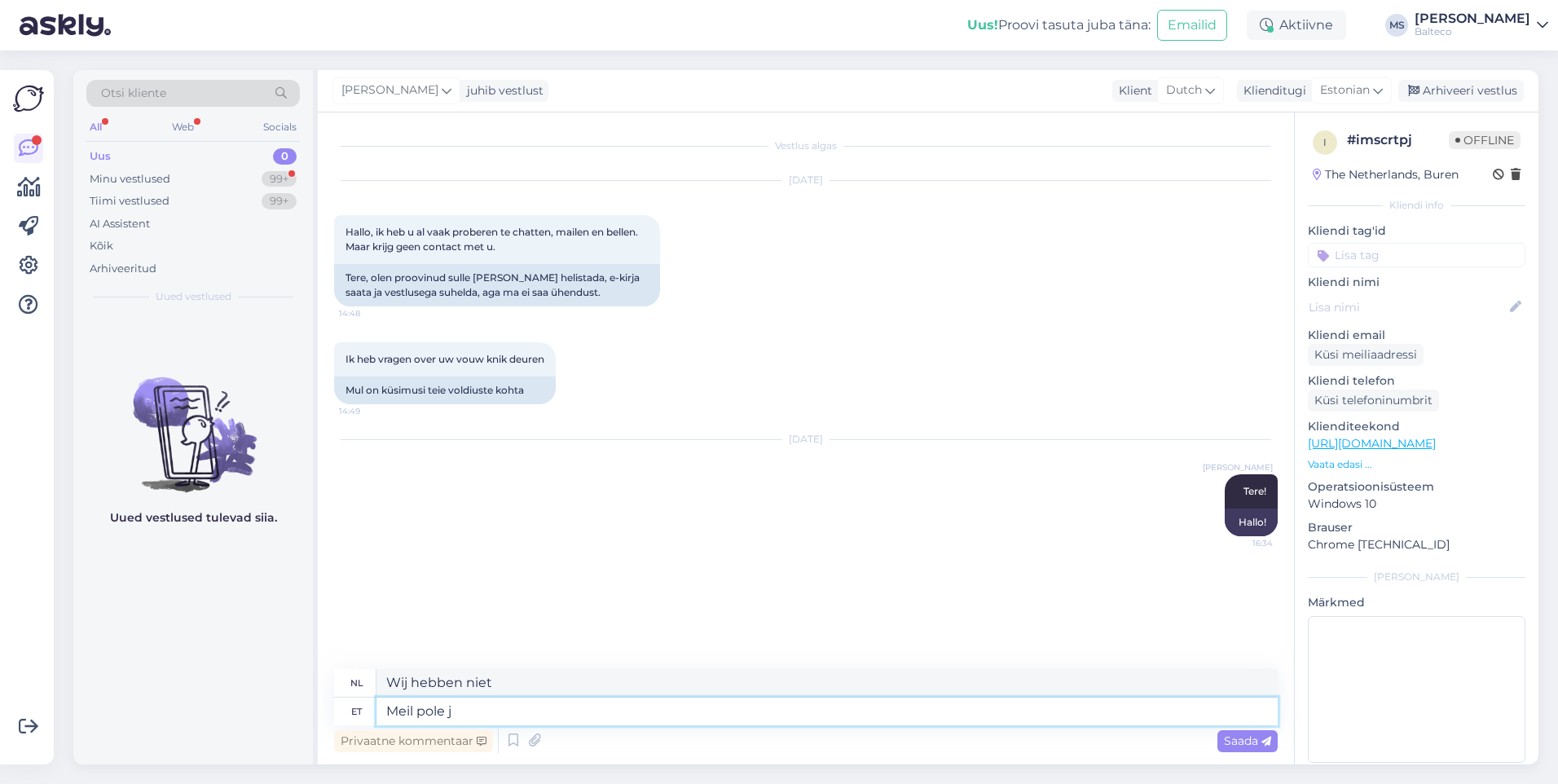
type textarea "Er is geen vervolg."
type textarea "Meil pole"
type textarea "Wij hebben niet"
type textarea "Meil polekogu aeg i"
type textarea "Wij hebben geen collectie."
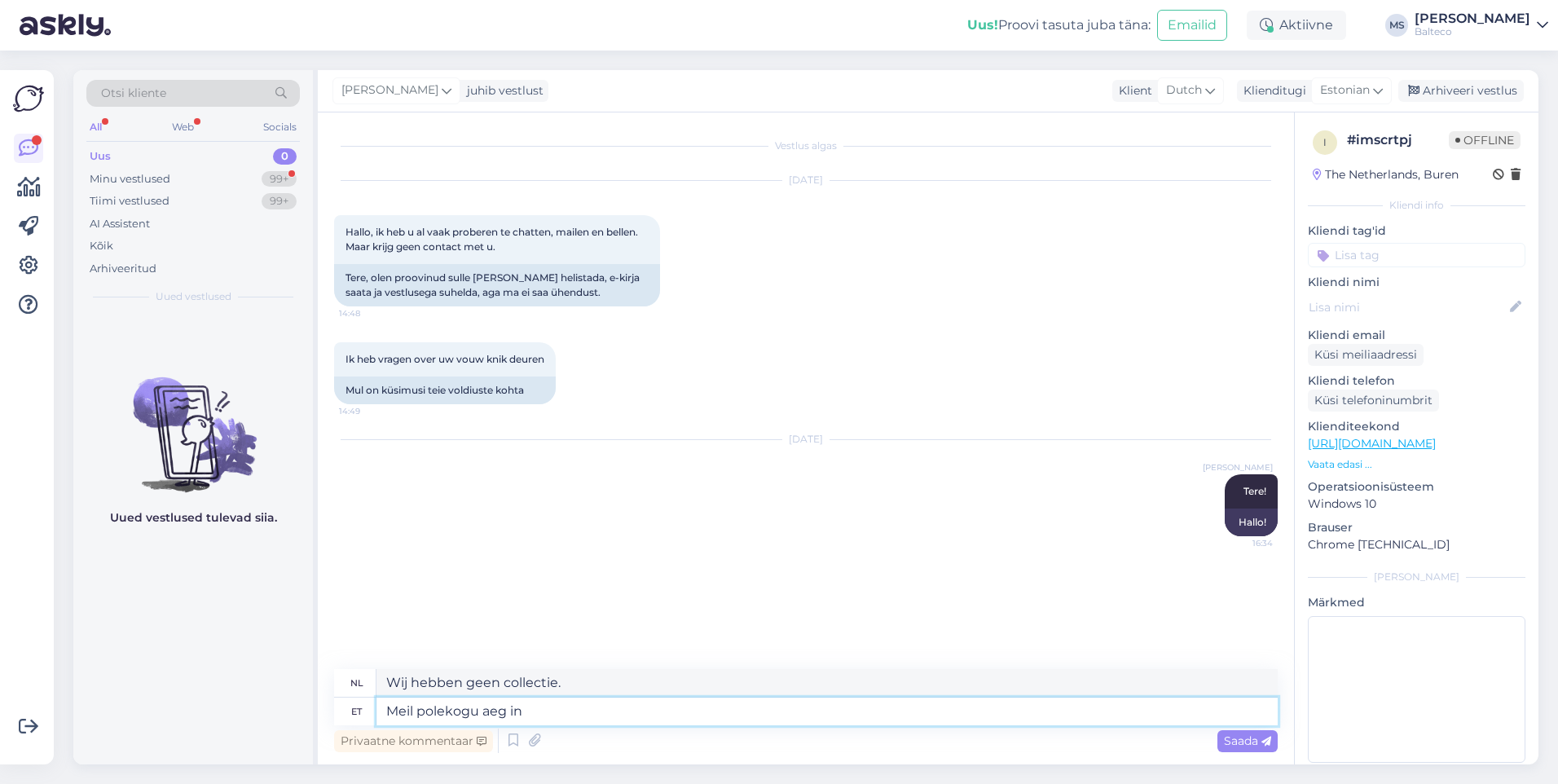
type textarea "Meil polekogu aeg ini"
type textarea "We hebben niet alle tijd."
type textarea "Meil polekogu aeg inimene"
type textarea "Er is niet altijd iemand bij ons."
type textarea "Meil polekogu aeg inimene arvutis ja"
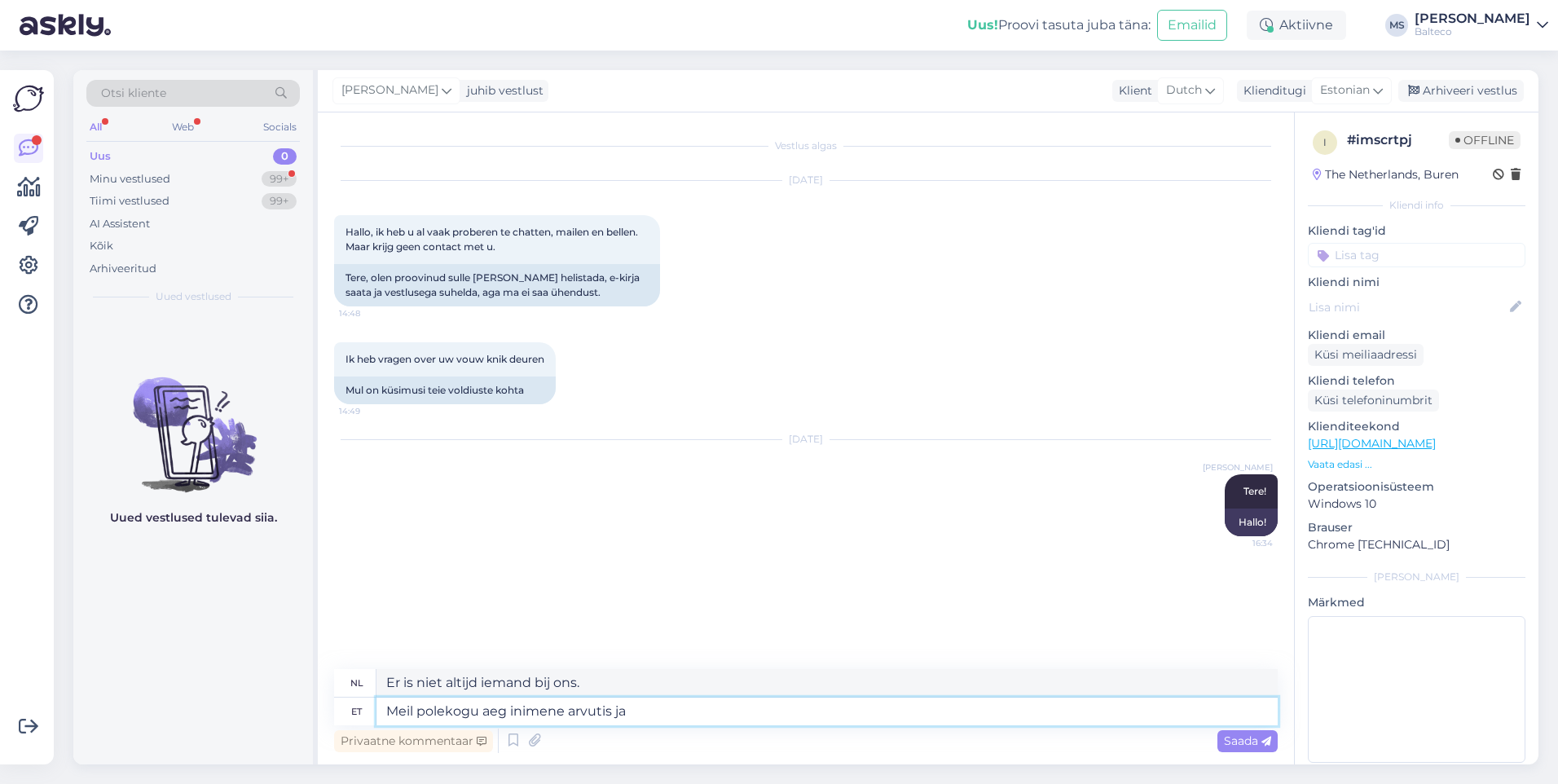
type textarea "Er zit niet de hele tijd iemand achter de computer."
type textarea "Meil polekogu aeg inimene arvutis ja"
type textarea "We hebben niet de hele tijd iemand achter de computer zitten en"
type textarea "Meil polekogu aeg inimene arvutis"
type textarea "Er zit niet de hele tijd iemand achter de computer."
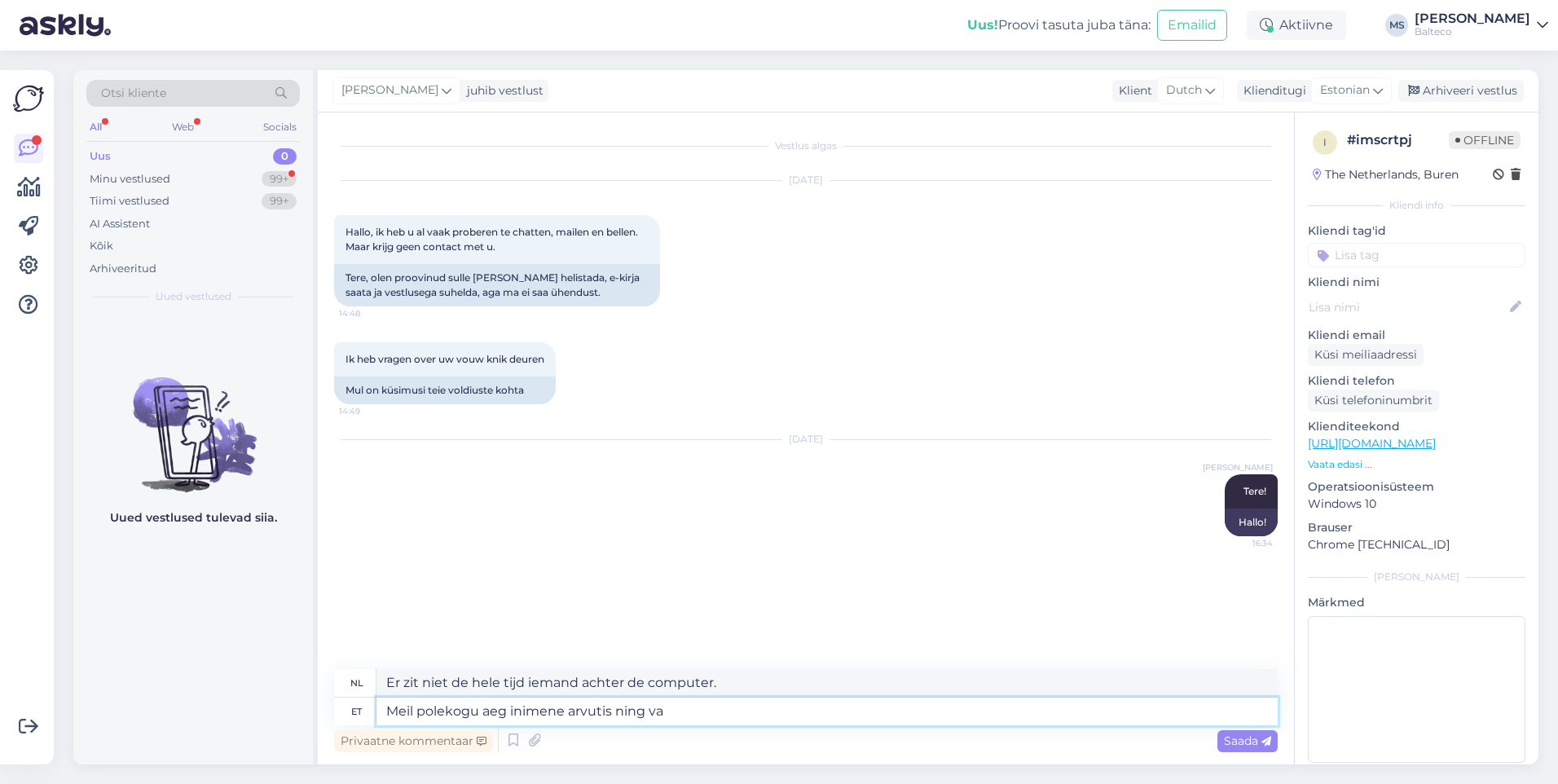
type textarea "Meil polekogu aeg inimene arvutis ning vas"
type textarea "We hebben niet de hele tijd iemand achter de computer zitten en"
type textarea "Meil polekogu aeg inimene arvutis ning vastame"
type textarea "We hebben niet de hele tijd iemand achter de computer zitten en we beantwoorden"
type textarea "Meil polekogu aeg inimene arvutis ning vastame järjest, k"
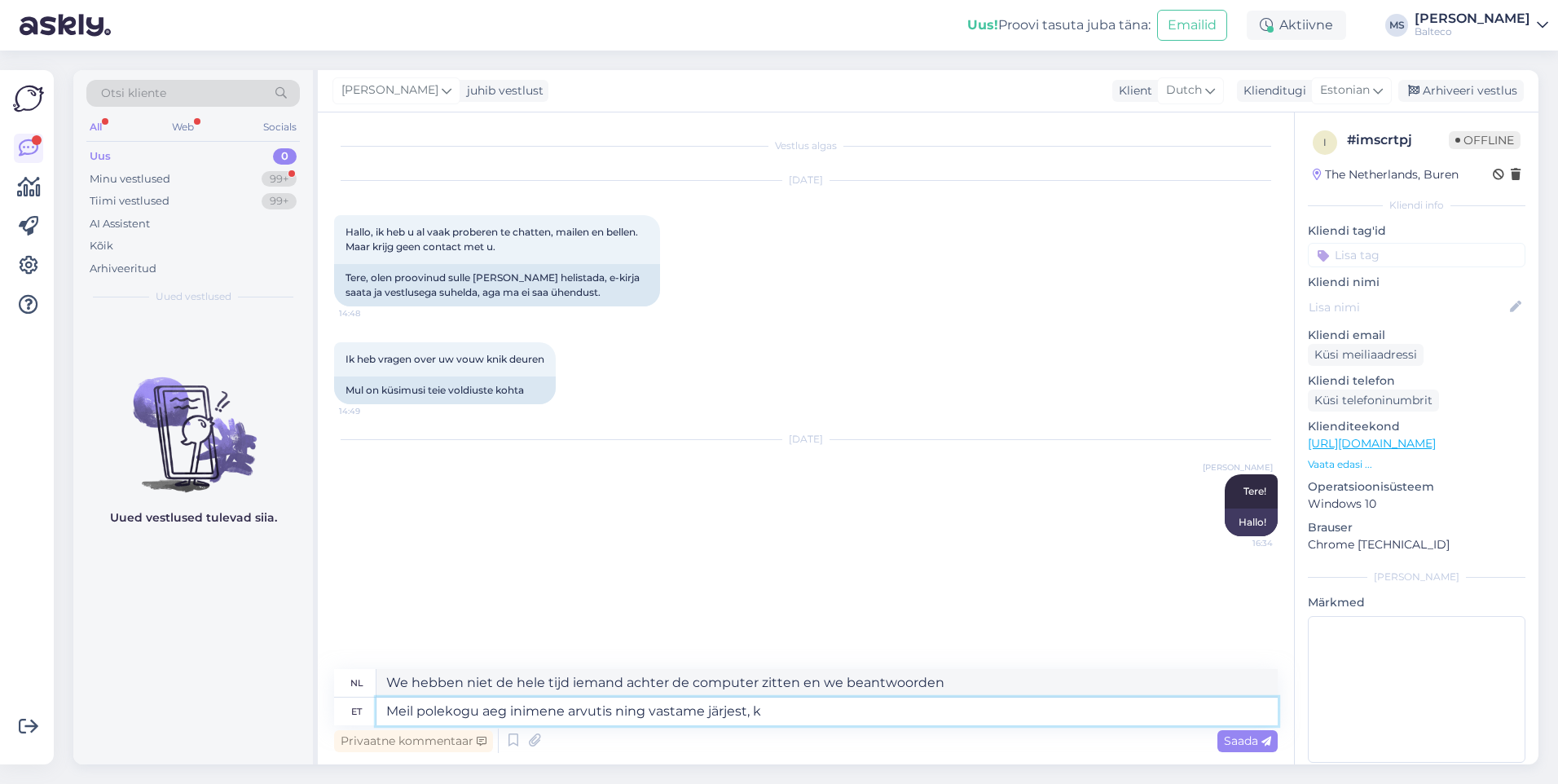
type textarea "We hebben niet de hele tijd iemand achter de computer zitten en we antwoorden i…"
type textarea "Meil polekogu aeg inimene arvutis ning vastame järjest, kui"
type textarea "We hebben niet de hele tijd een mens achter de computer zitten en we zullen seq…"
type textarea "Meil polekogu aeg inimene arvutis ning vastame järjest, kui on"
type textarea "We hebben niet de hele tijd iemand achter de computer zitten en we zullen seque…"
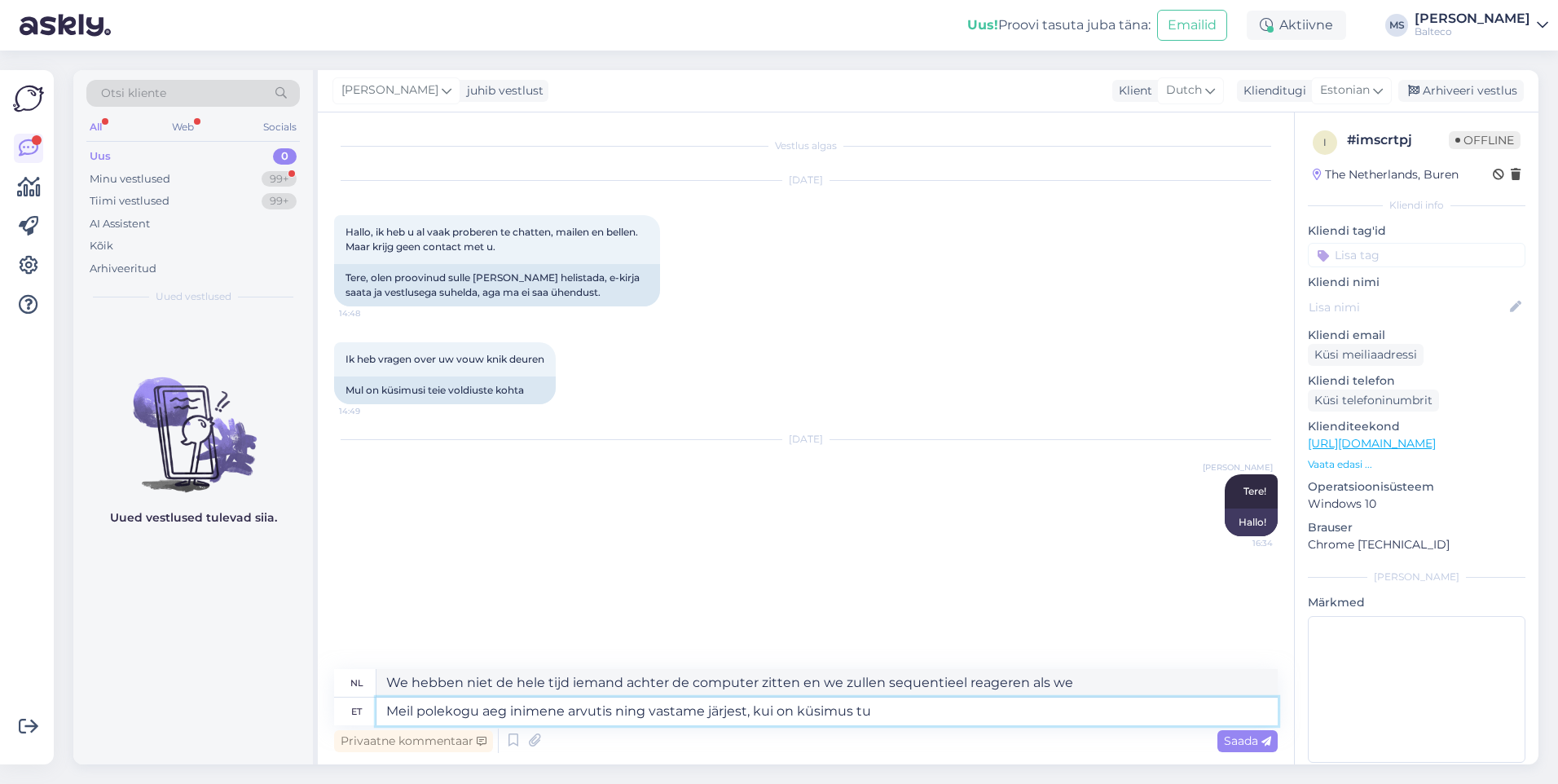
type textarea "Meil polekogu aeg inimene arvutis ning vastame järjest, kui on küsimus tul"
type textarea "Er zit niet de hele tijd iemand achter de computer en als er een vraag is, antw…"
type textarea "Meil polekogu aeg inimene arvutis ning vastame järjest, kui on küsimus tulnud, …"
type textarea "We hebben niet de hele tijd iemand achter de computer zitten en we beantwoorden…"
type textarea "Meil polekogu aeg inimene arvutis ning vastame järjest, kui on küsimus tulnud, …"
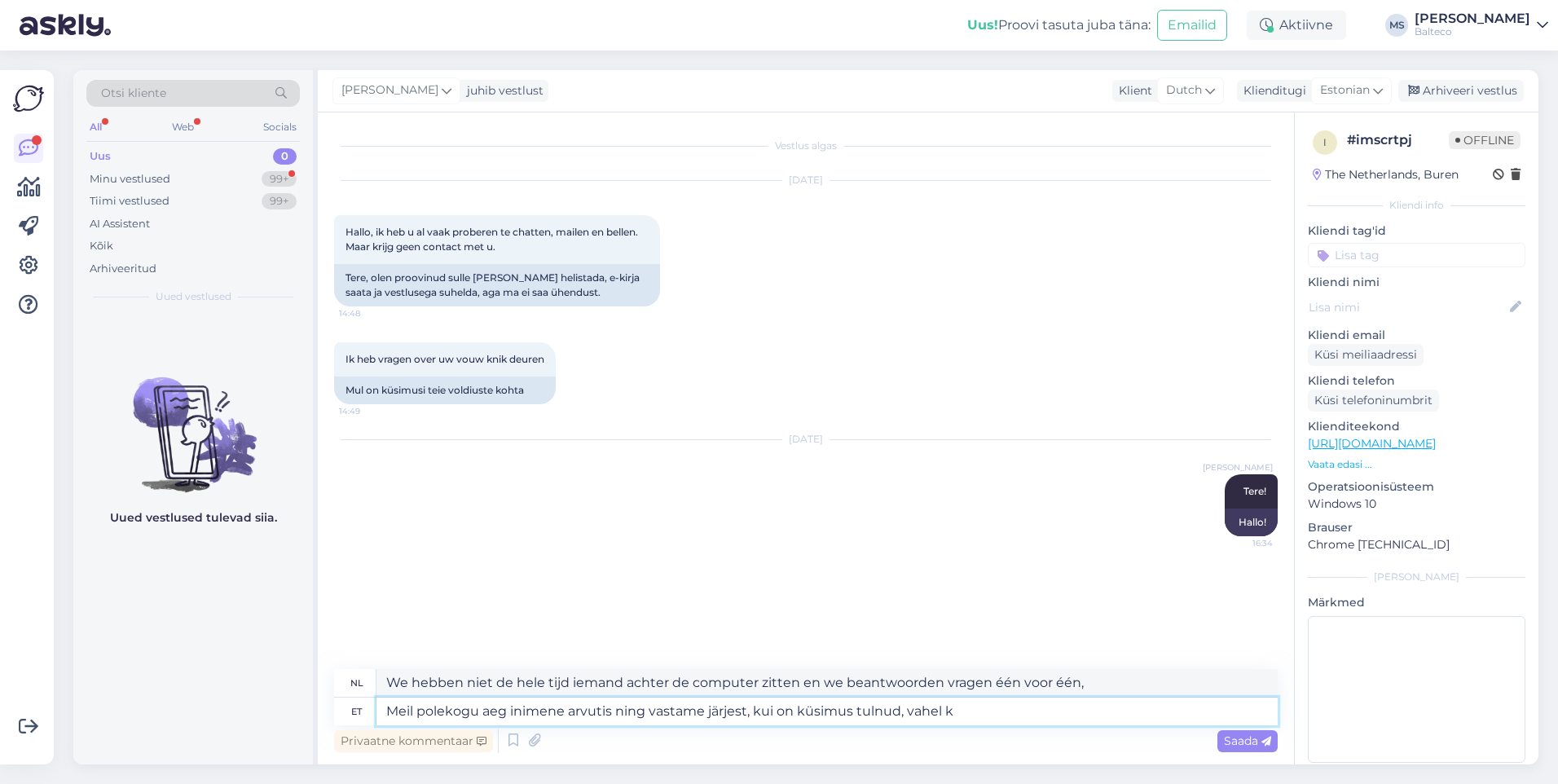
type textarea "We hebben niet de hele tijd iemand achter de computer zitten en we beantwoorden…"
type textarea "Meil polekogu aeg inimene arvutis ning vastame järjest, kui on küsimus tulnud, …"
type textarea "We hebben niet de hele tijd iemand achter de computer zitten en we beantwoorden…"
type textarea "Meil polekogu aeg inimene arvutis ning vastame järjest, kui on küsimus tulnud, …"
type textarea "Er zit niet de hele tijd iemand achter de computer, en we beantwoorden de vrage…"
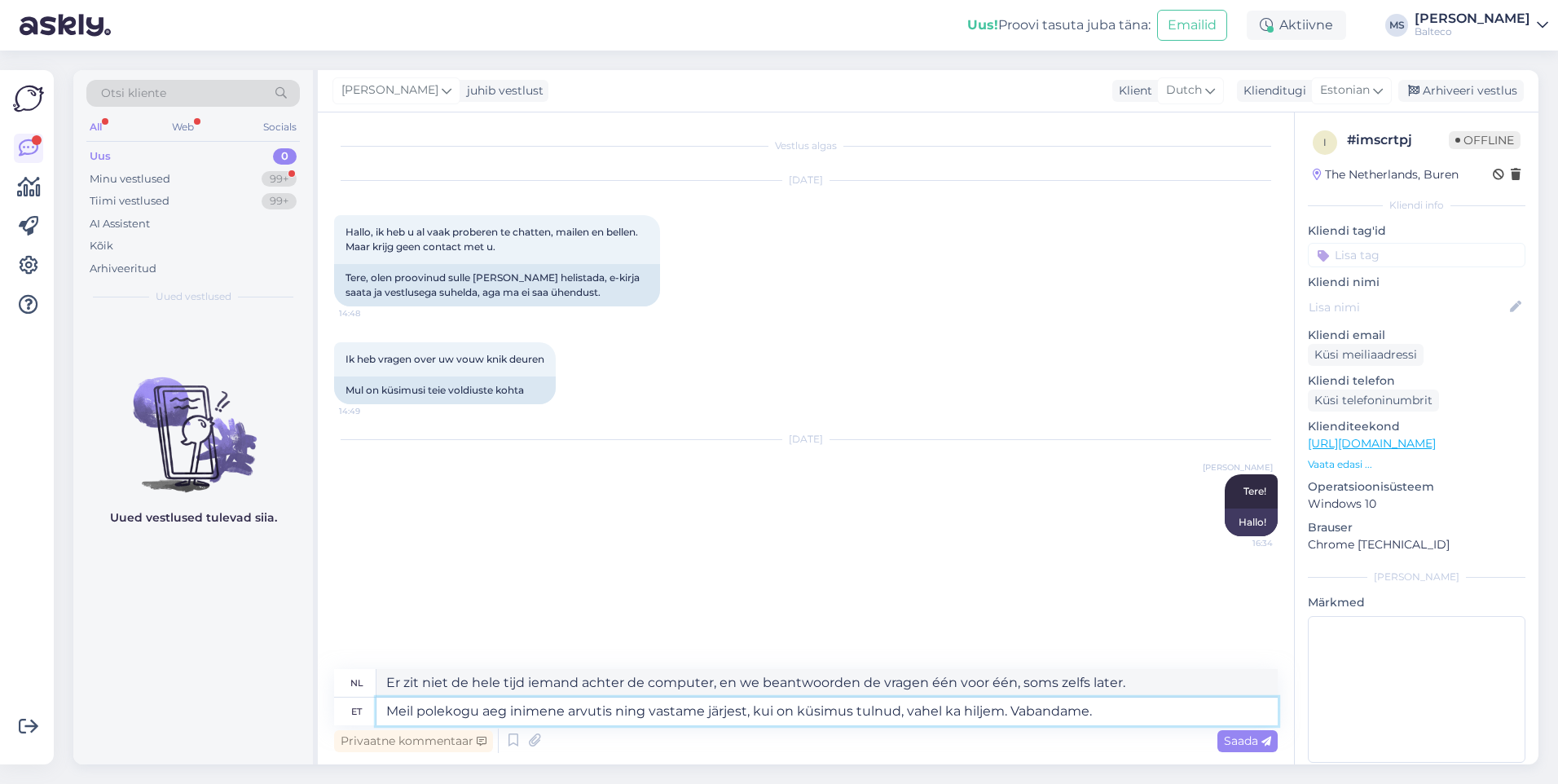
type textarea "Meil polekogu aeg inimene arvutis ning vastame järjest, kui on küsimus tulnud, …"
type textarea "We hebben niet altijd iemand achter de computer zitten en we beantwoorden vrage…"
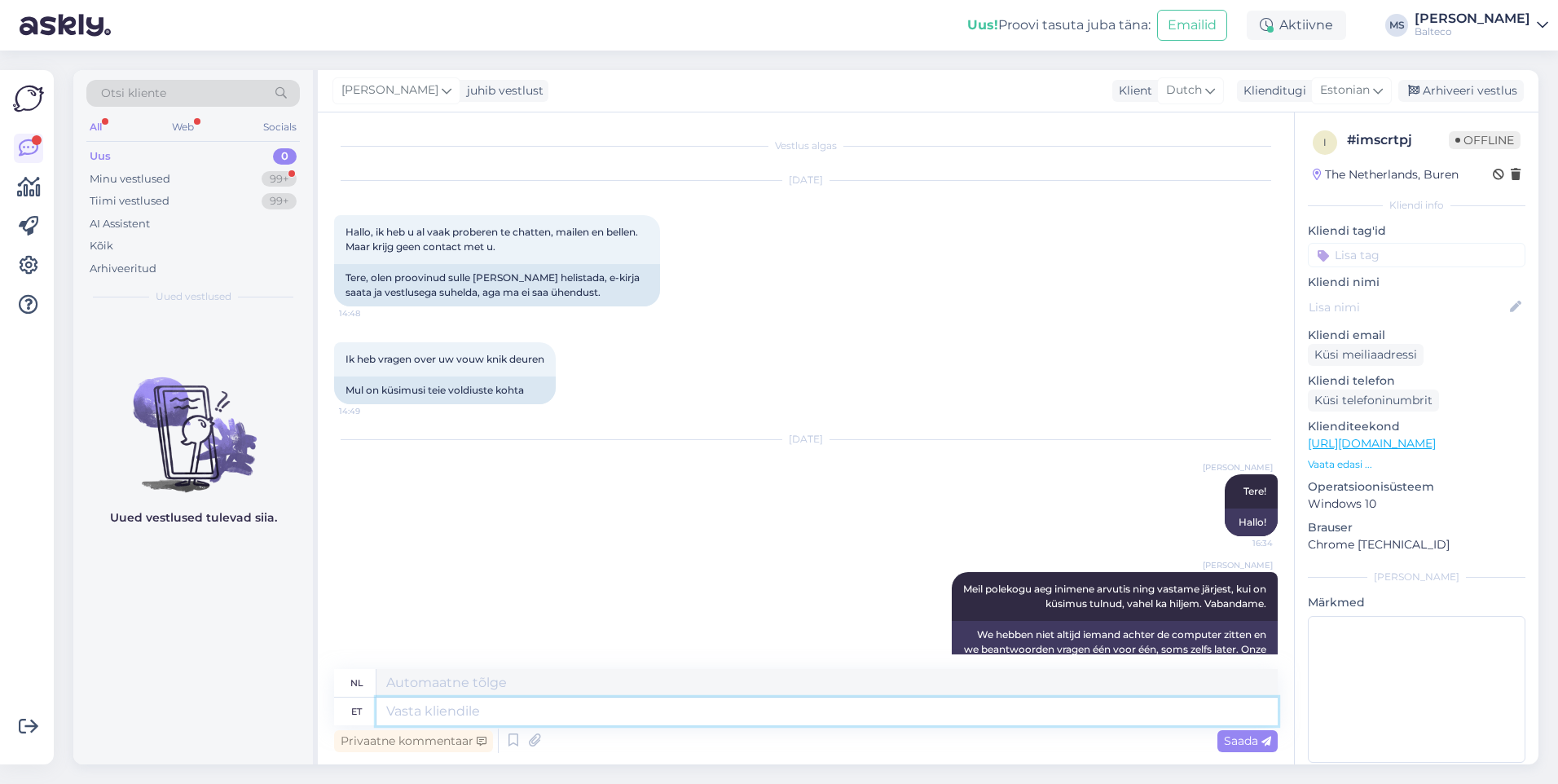
scroll to position [42, 0]
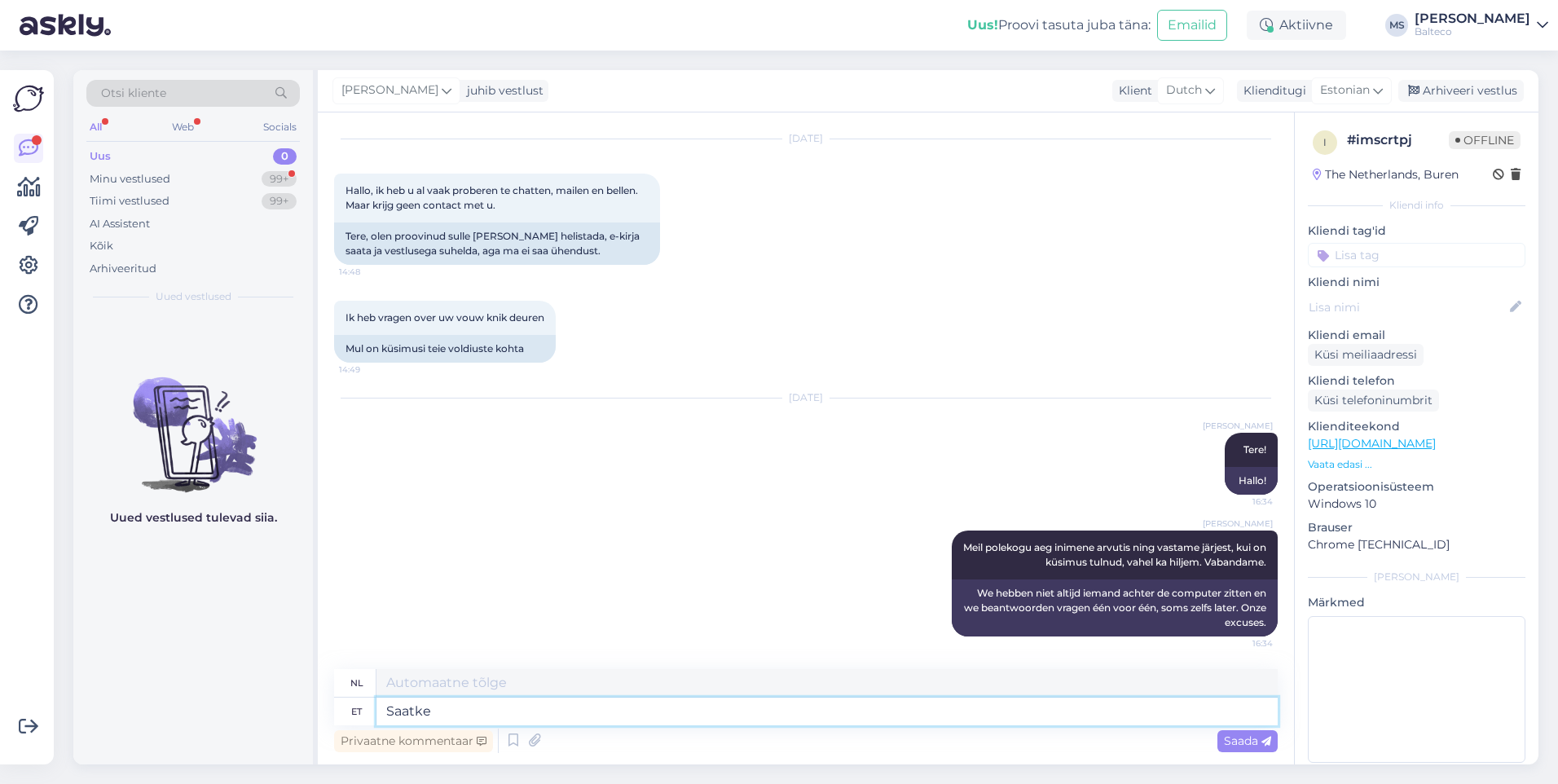
type textarea "Saatke o"
type textarea "Versturen"
type textarea "Saatke oma"
type textarea "Stuur uw"
type textarea "Saatke oma pärin"
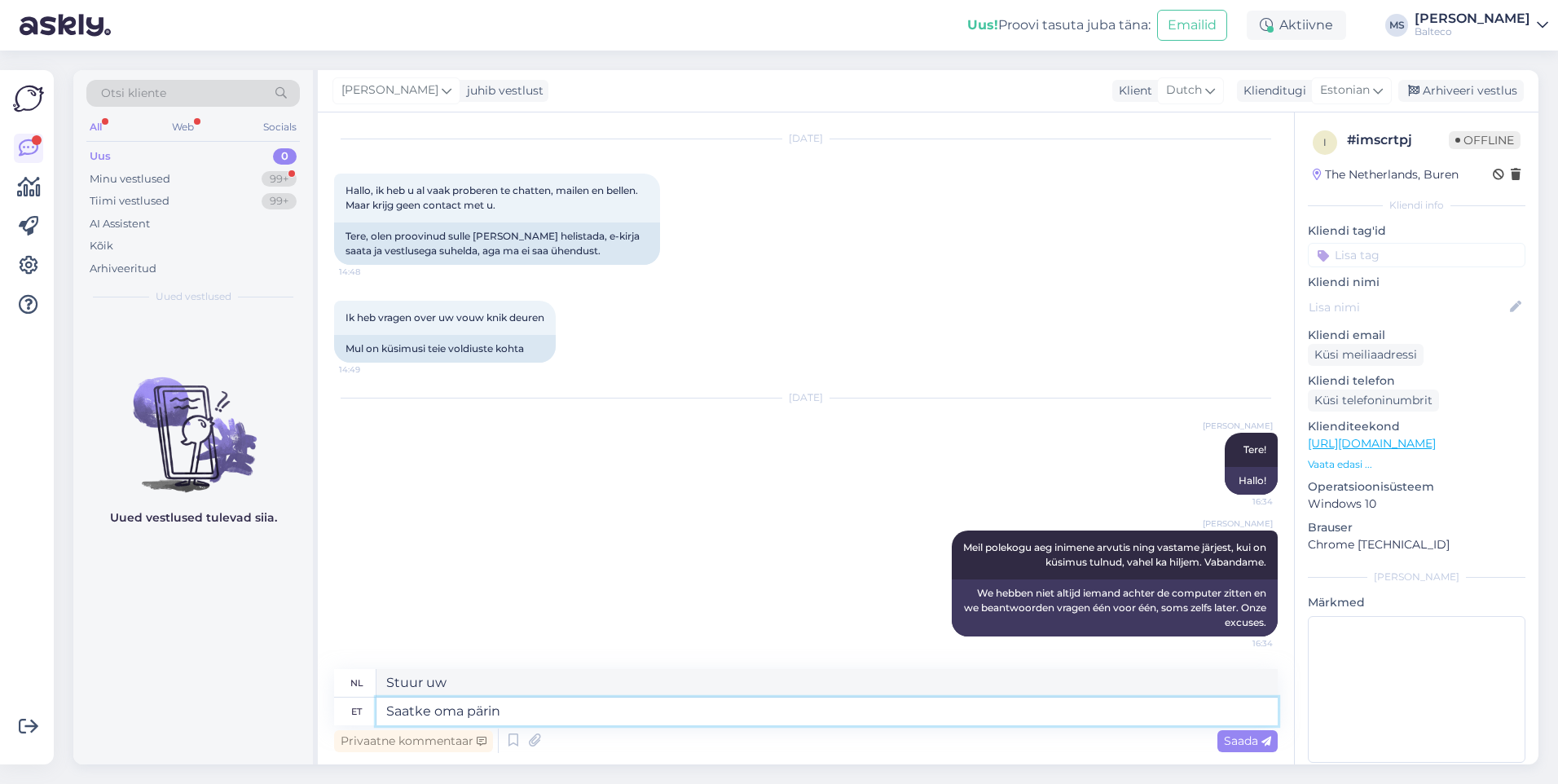
type textarea "Stuur uw aanvraag"
type textarea "Saatke oma päring k.viksi@"
type textarea "Stuur uw aanvraag k.viksi"
type textarea "Saatke oma päring [EMAIL_ADDRESS][DOMAIN_NAME]"
type textarea "Stuur uw aanvraag naar [EMAIL_ADDRESS][DOMAIN_NAME]"
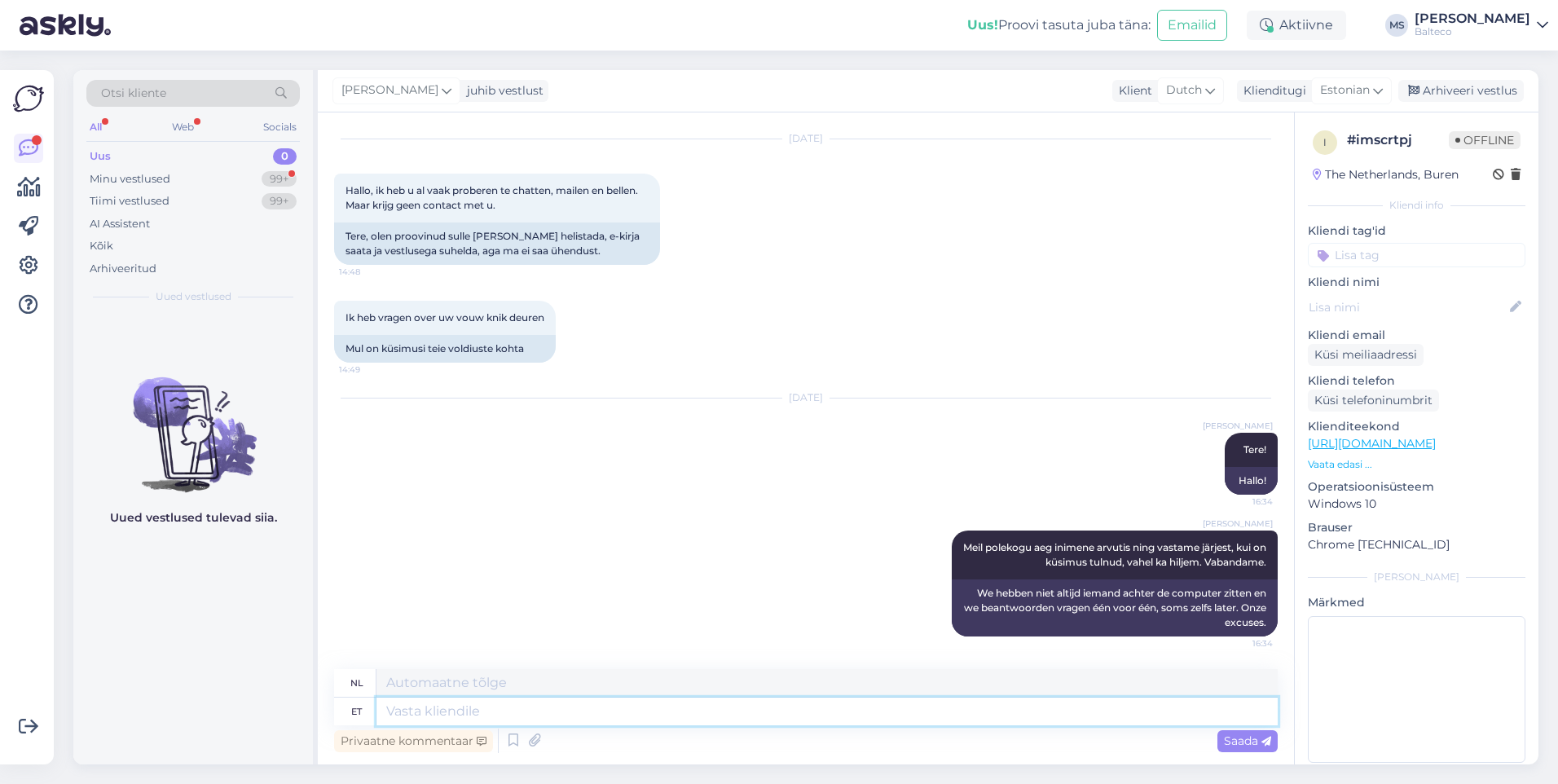
scroll to position [139, 0]
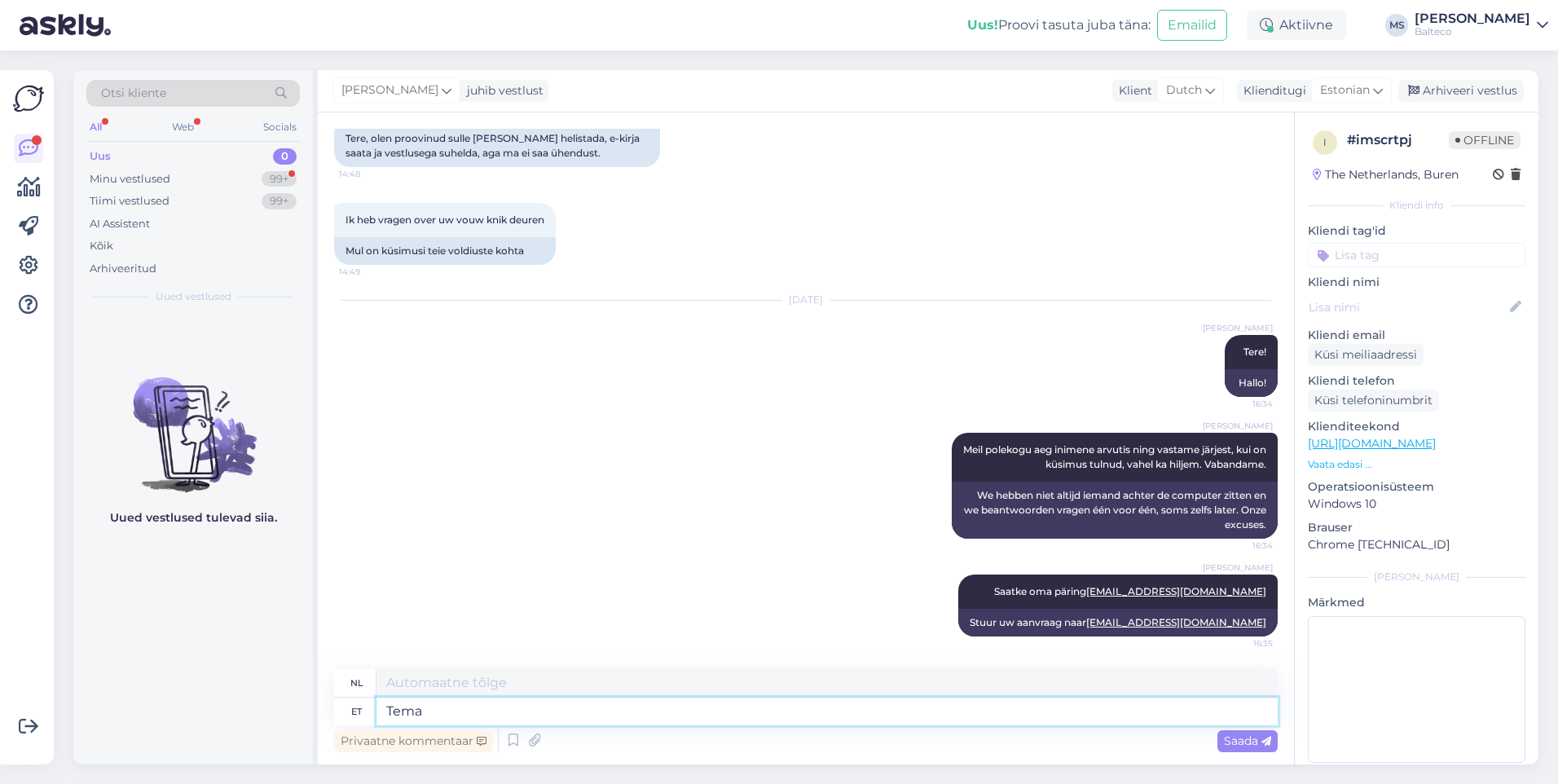
type textarea "Tema"
type textarea "Haar"
type textarea "Tema tegeleb ek"
type textarea "Hij/zij is bezig met"
type textarea "Tema tegeleb eksport"
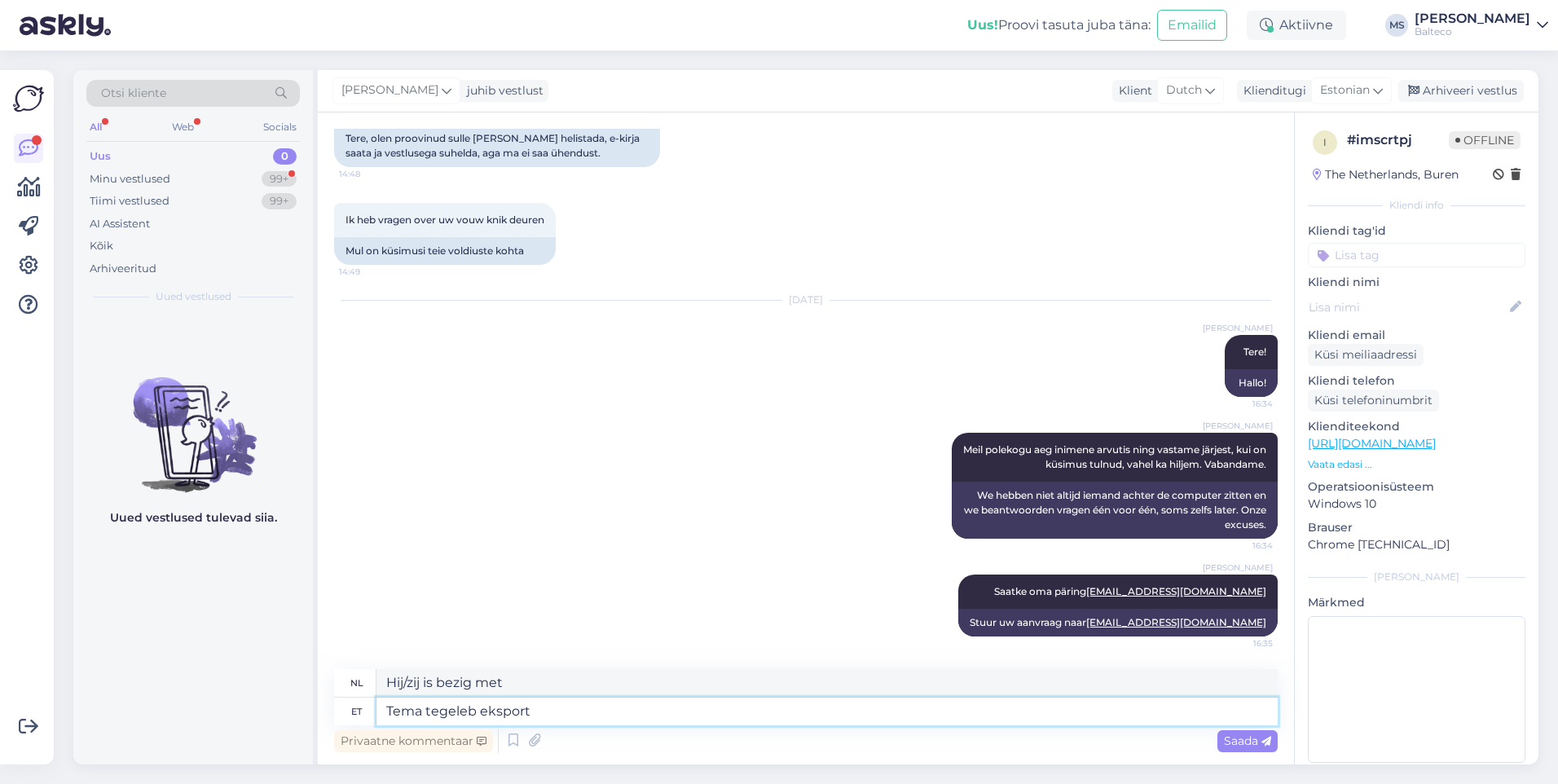
type textarea "Hij houdt zich bezig met export."
type textarea "Tema tegeleb eksportmüügiga,"
type textarea "Hij houdt zich bezig met exportverkoop,"
type textarea "Tema tegeleb eksportmüügiga, eile"
type textarea "Hij houdt zich bezig met exportverkopen, gisteren"
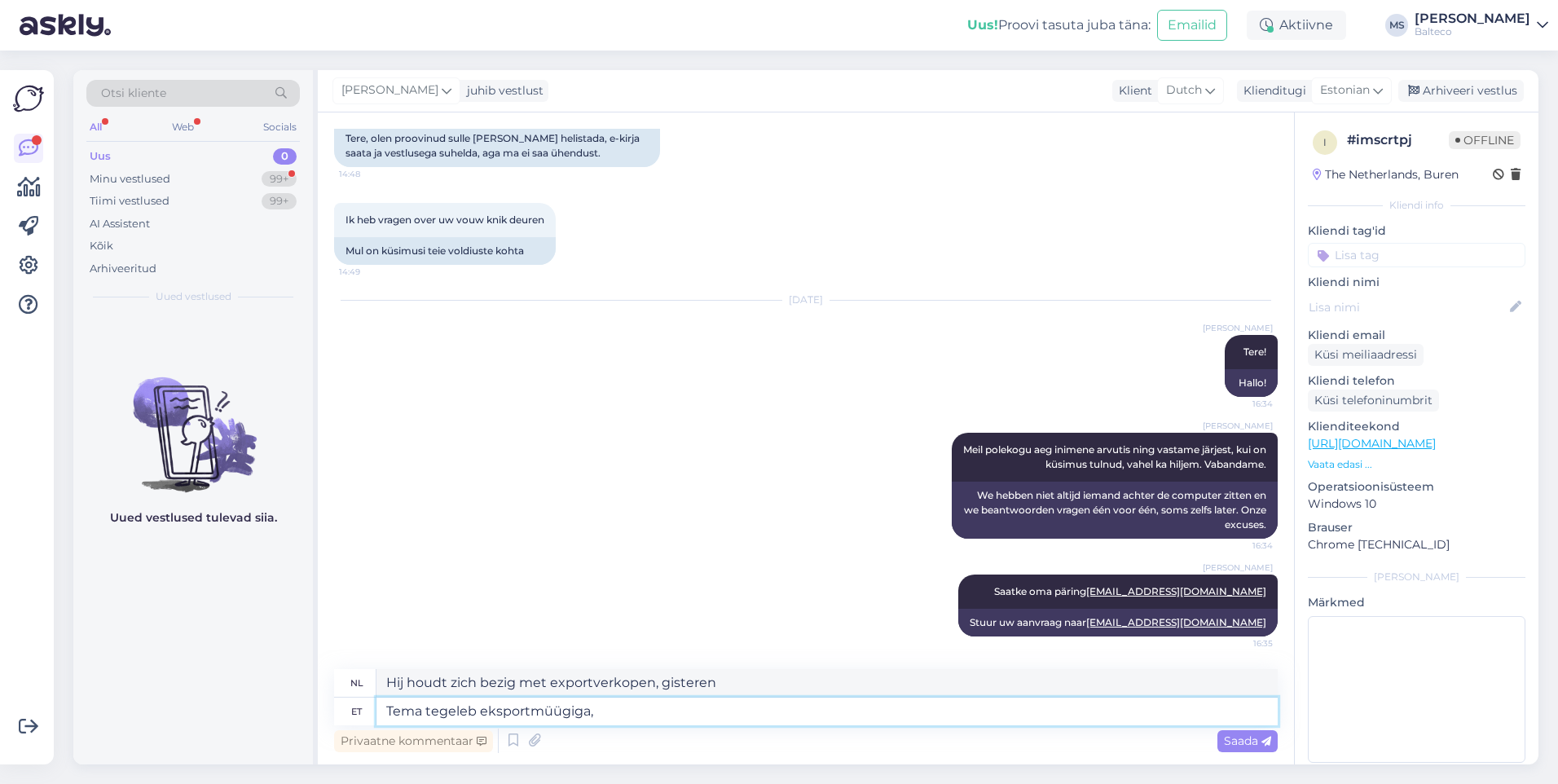
type textarea "Tema tegeleb eksportmüügiga,"
type textarea "Hij houdt zich bezig met exportverkoop,"
type textarea "Tema tegeleb eksportmüügiga ja"
type textarea "Hij houdt zich bezig met exportverkoop."
type textarea "Tema tegeleb eksportmüügiga ja ye"
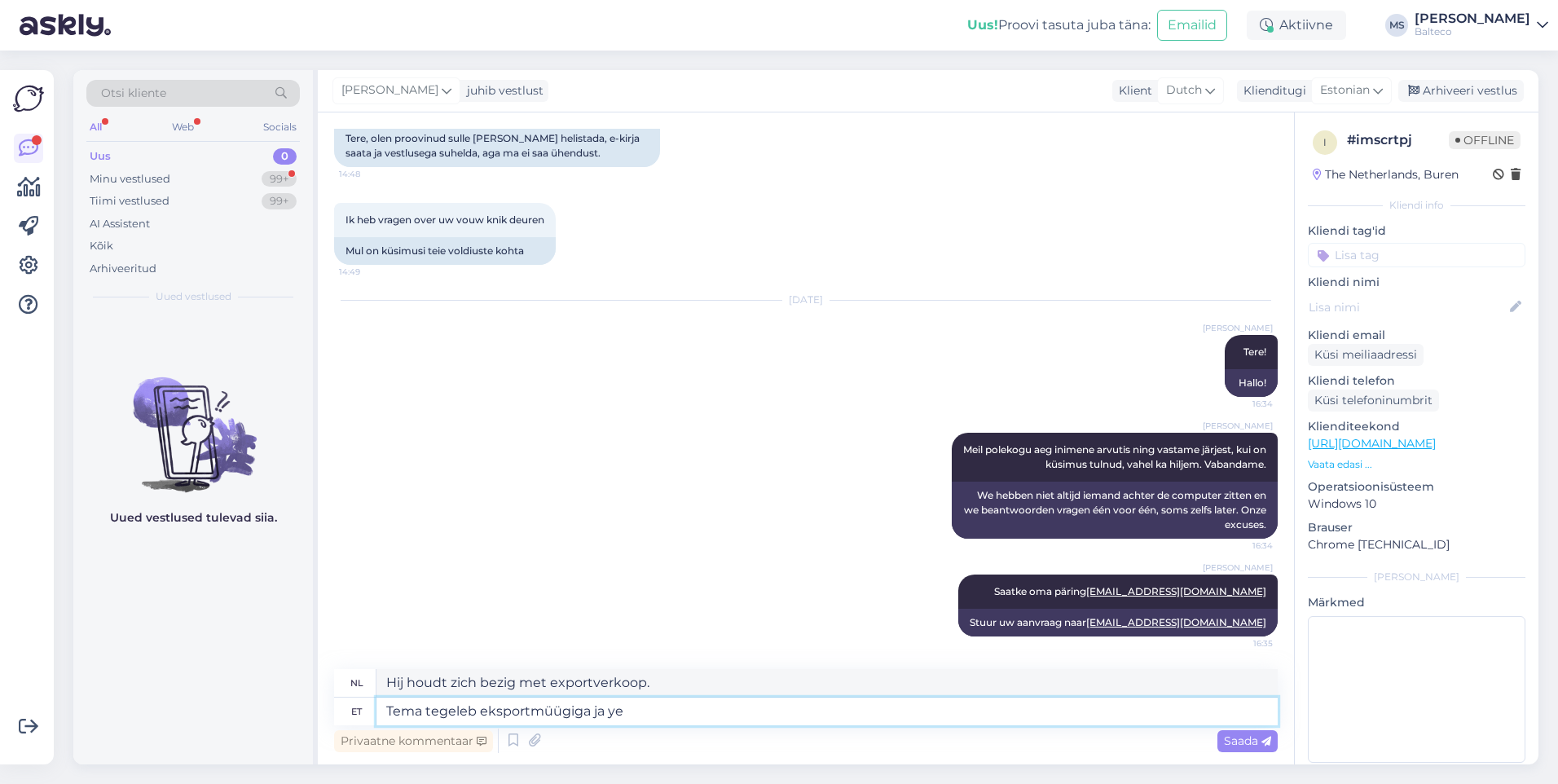
type textarea "Hij houdt zich bezig met exportverkoop en"
type textarea "Tema tegeleb eksportmüügiga ja ye,"
type textarea "Hij houdt zich bezig met exportverkoop en ja, een"
type textarea "Tema tegeleb eksportmüügiga ja"
type textarea "Hij houdt zich bezig met exportverkoop en"
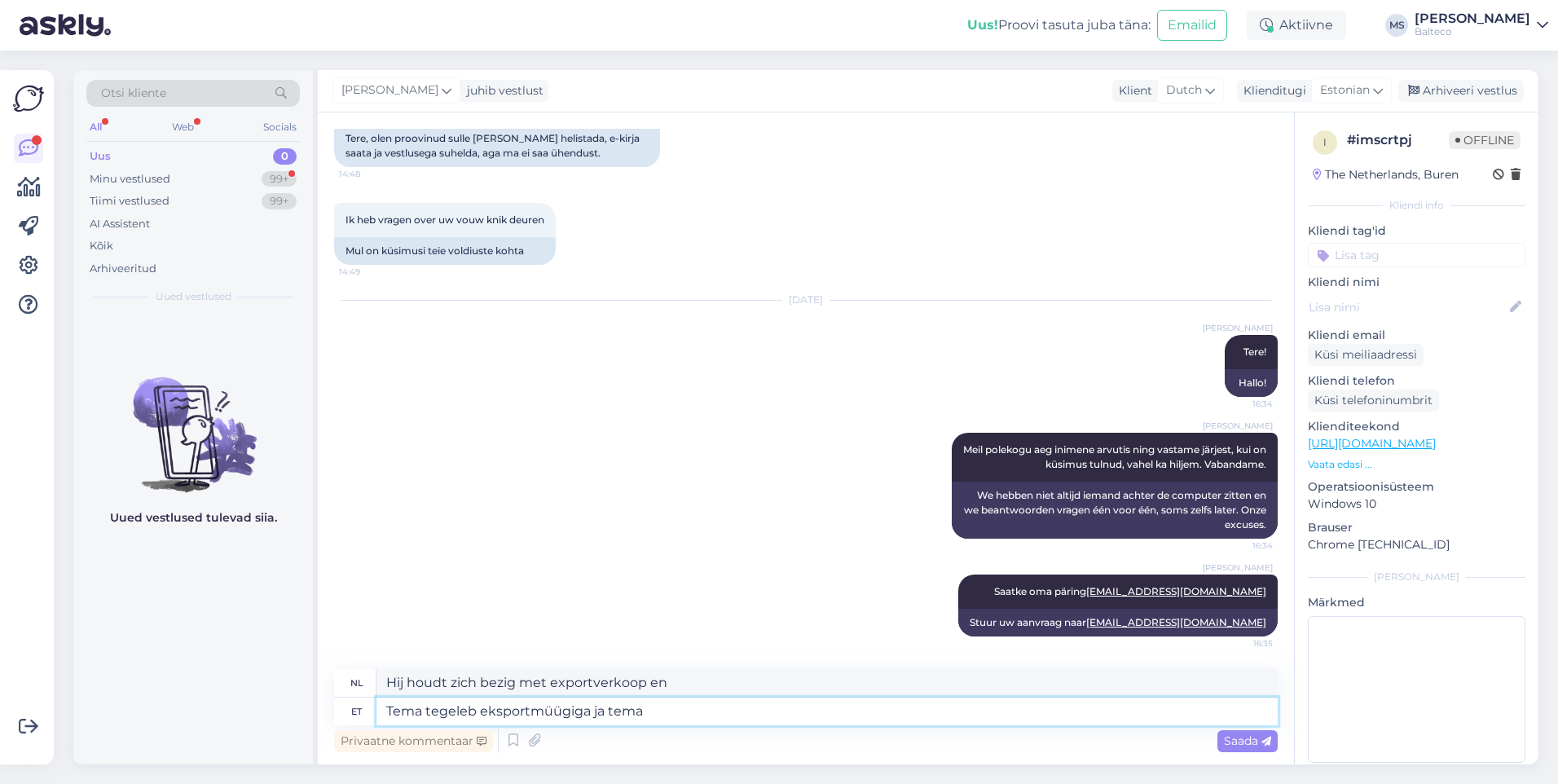
type textarea "Tema tegeleb eksportmüügiga ja tema o"
type textarea "Hij houdt zich bezig met exportverkoop en hij"
type textarea "Tema tegeleb eksportmüügiga ja tema otse nrt"
type textarea "Hij houdt zich bezig met exportverkoop en hij is rechtstreeks"
type textarea "Tema tegeleb eksportmüügiga ja t"
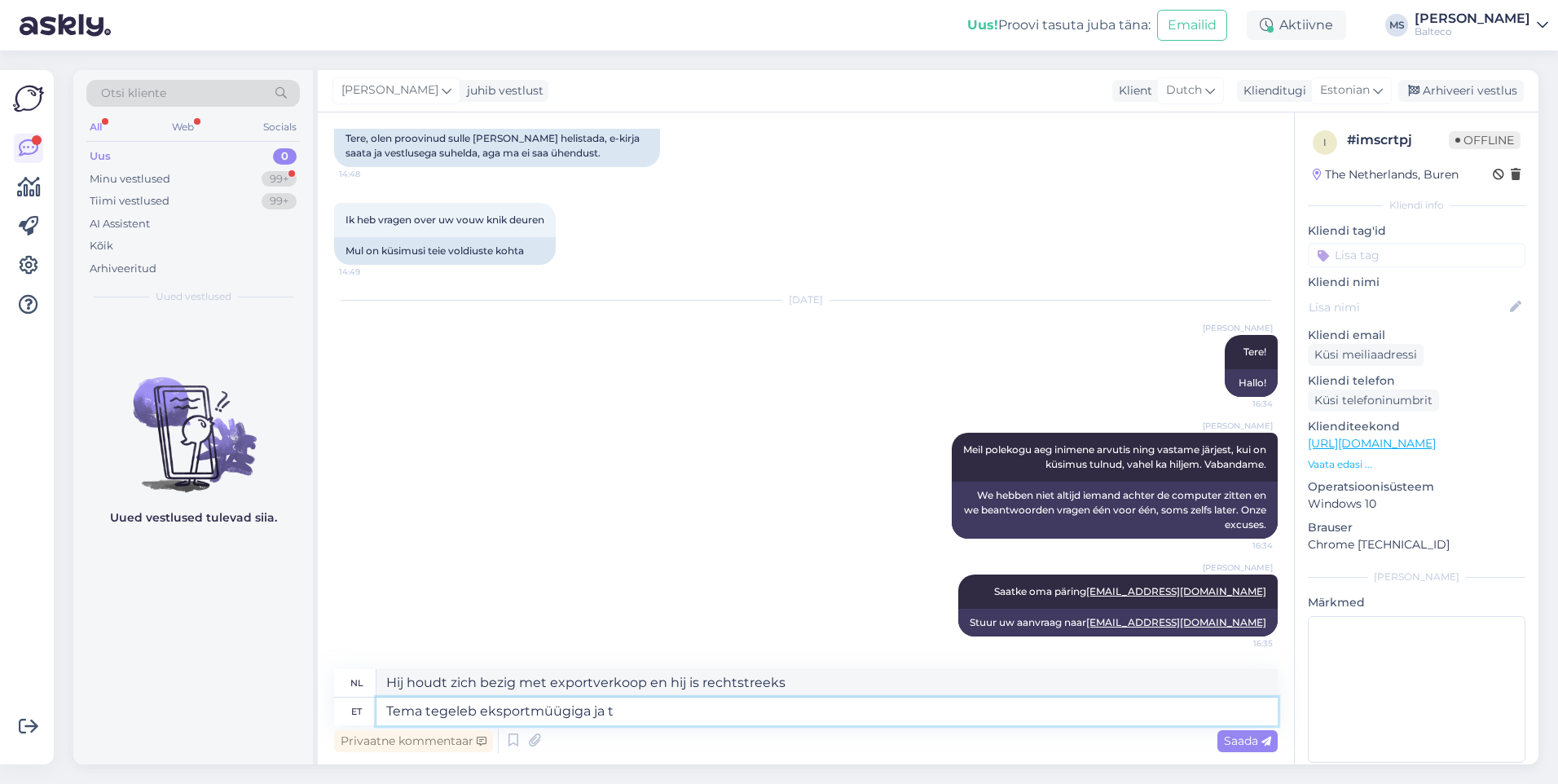
type textarea "Hij houdt zich bezig met exportverkoop en hij"
type textarea "Tema tegeleb eksportmüügiga ja"
type textarea "Hij houdt zich bezig met exportverkoop en"
type textarea "Tema tegeleb eksportmüügiga"
type textarea "Hij houdt zich bezig met exportverkoop."
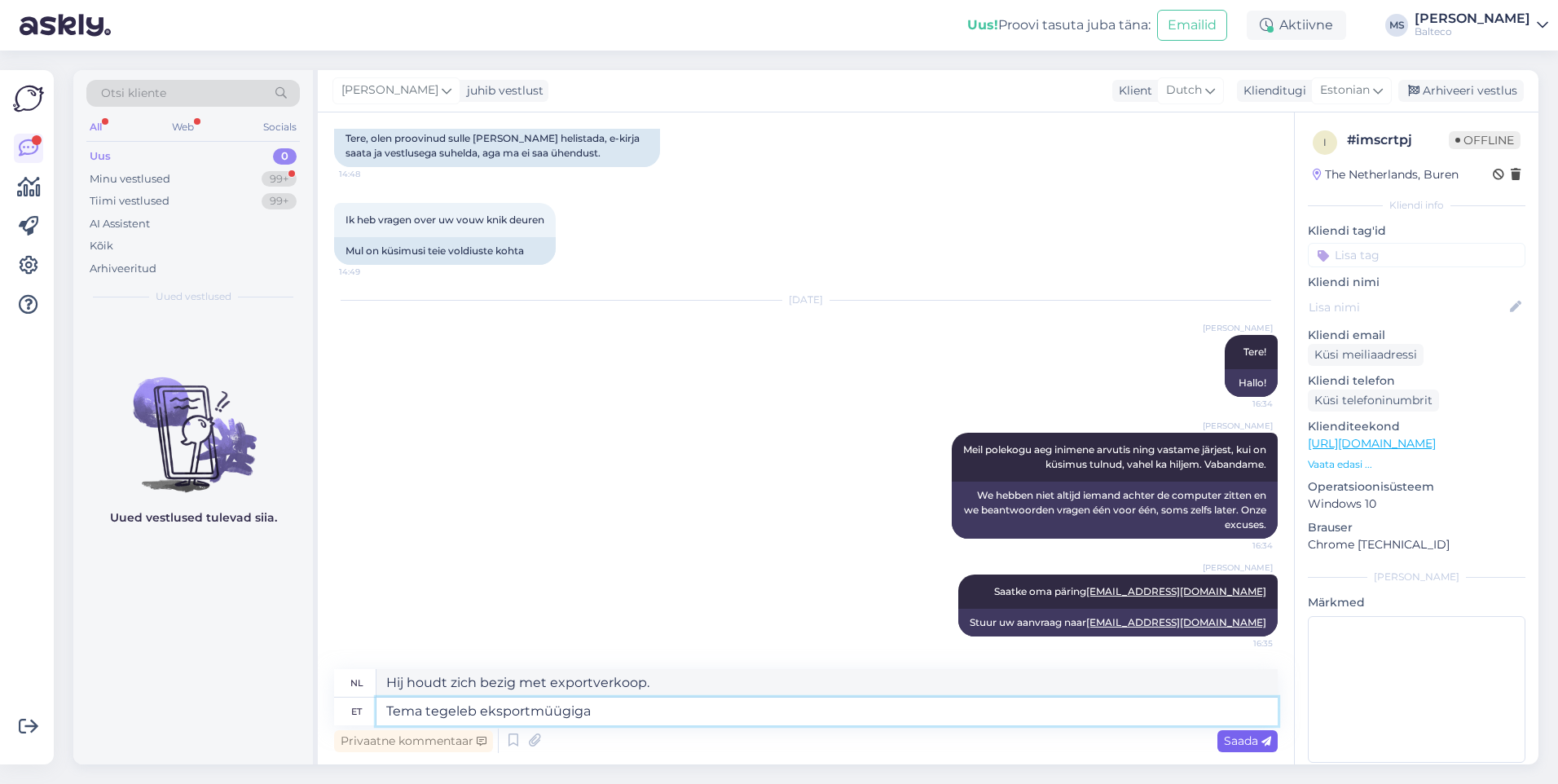
type textarea "Tema tegeleb eksportmüügiga"
click at [1242, 733] on div "Saada" at bounding box center [1247, 741] width 60 height 22
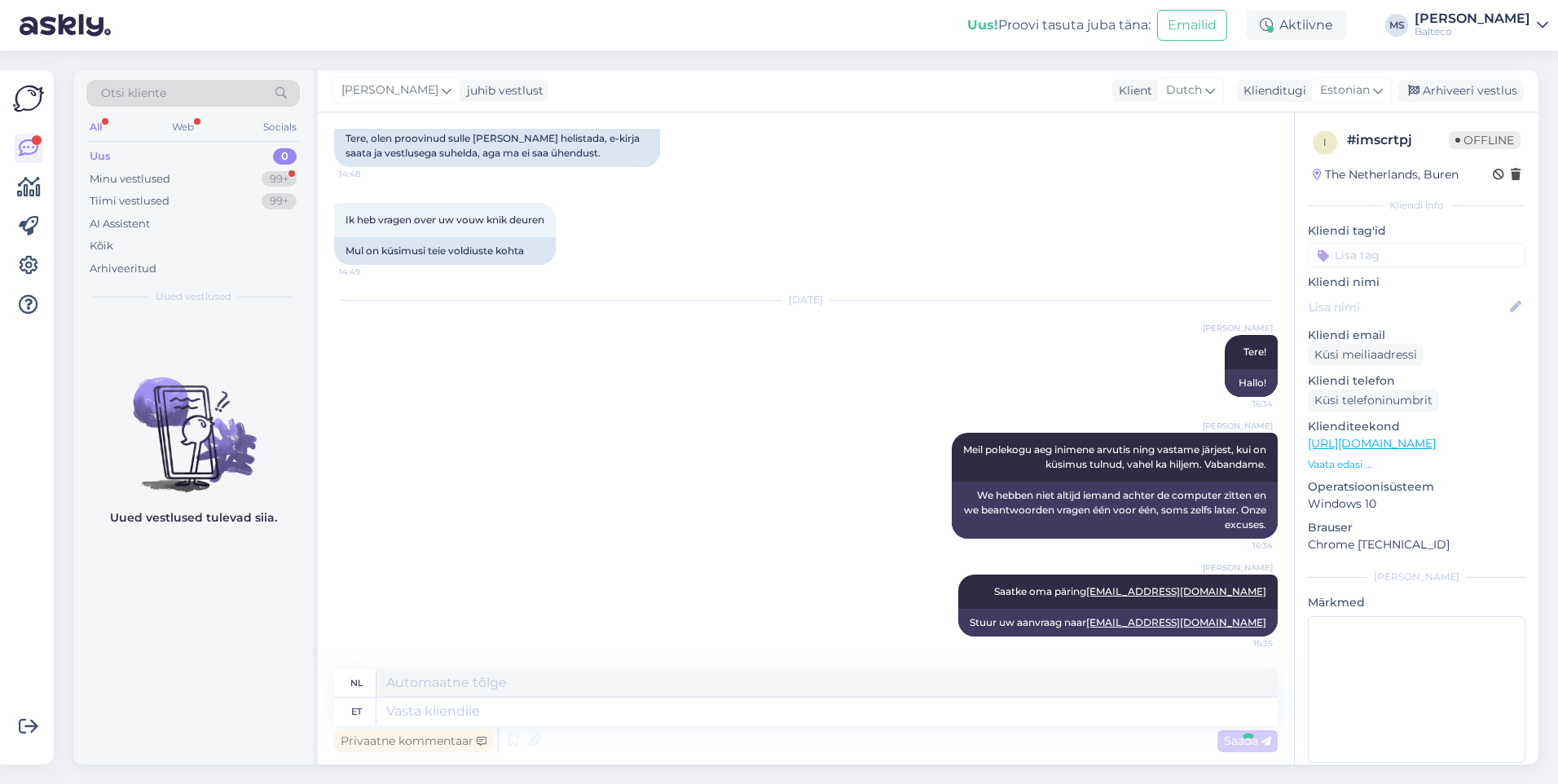
scroll to position [237, 0]
